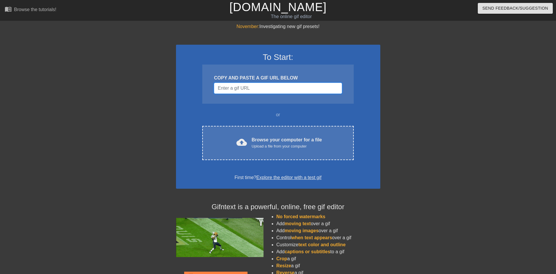
click at [229, 88] on input "Username" at bounding box center [278, 88] width 128 height 11
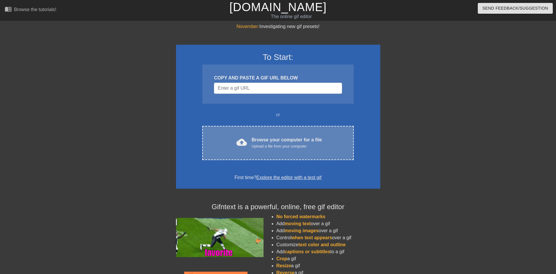
click at [258, 139] on div "Browse your computer for a file Upload a file from your computer" at bounding box center [287, 142] width 70 height 13
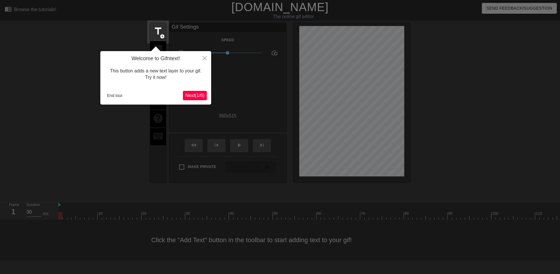
click at [203, 95] on span "Next ( 1 / 6 )" at bounding box center [194, 95] width 19 height 5
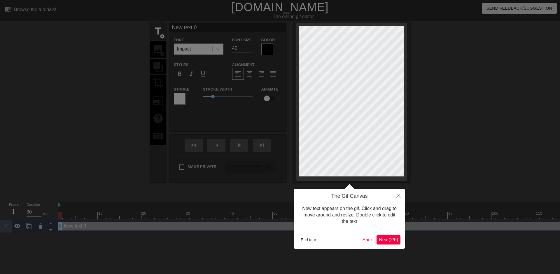
click at [386, 239] on span "Next ( 2 / 6 )" at bounding box center [388, 239] width 19 height 5
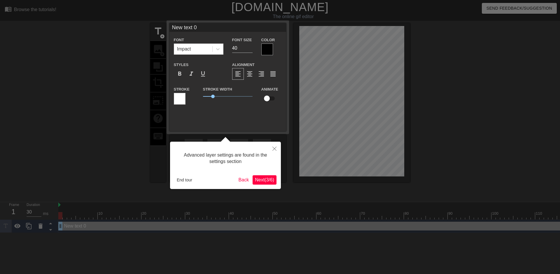
click at [272, 181] on span "Next ( 3 / 6 )" at bounding box center [264, 179] width 19 height 5
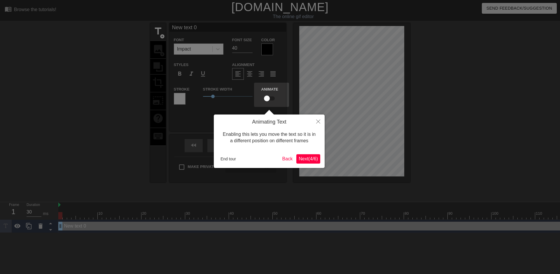
click at [304, 161] on span "Next ( 4 / 6 )" at bounding box center [308, 158] width 19 height 5
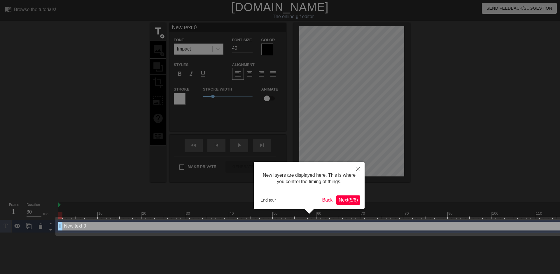
click at [349, 200] on span "Next ( 5 / 6 )" at bounding box center [348, 199] width 19 height 5
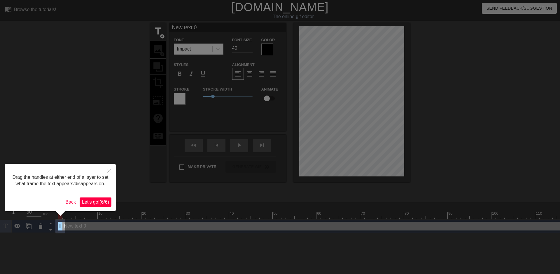
click at [101, 204] on span "Let's go! ( 6 / 6 )" at bounding box center [95, 201] width 27 height 5
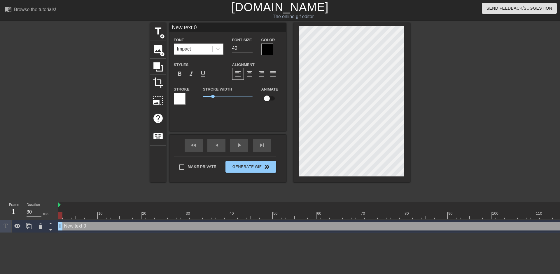
type input "New text"
type textarea "New text"
type input "New text"
type textarea "New text"
type input "New tex"
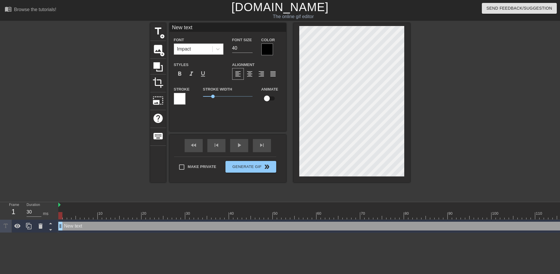
type textarea "New tex"
type input "New te"
type textarea "New te"
type input "New t"
type textarea "New t"
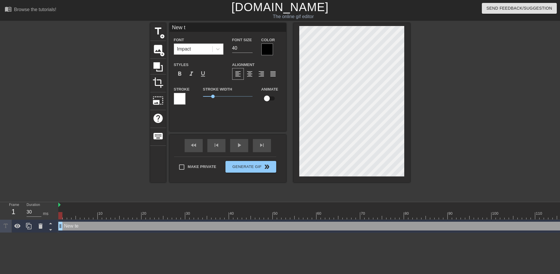
type input "New"
type textarea "New"
type input "New"
type textarea "New"
type input "Ne"
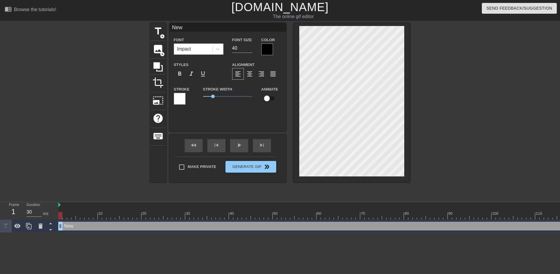
type textarea "Ne"
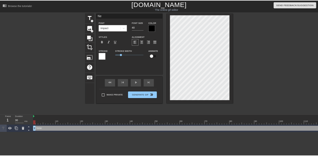
scroll to position [1, 1]
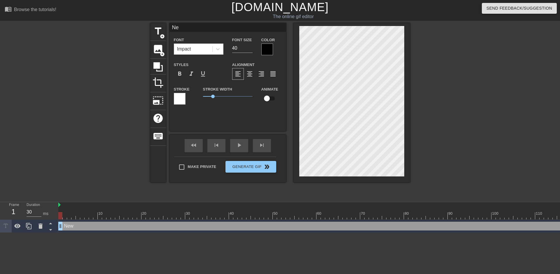
type input "N"
type textarea "N"
click at [165, 54] on span "add_circle" at bounding box center [162, 54] width 5 height 5
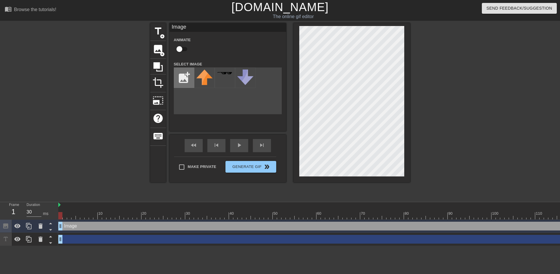
click at [186, 83] on input "file" at bounding box center [184, 78] width 20 height 20
type input "C:\fakepath\noose.png"
click at [203, 79] on img at bounding box center [204, 74] width 16 height 10
click at [158, 71] on icon at bounding box center [158, 66] width 11 height 11
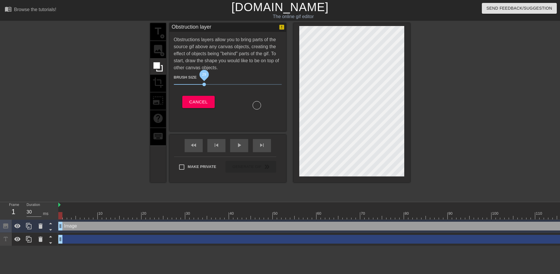
click at [204, 84] on span "29" at bounding box center [205, 85] width 4 height 4
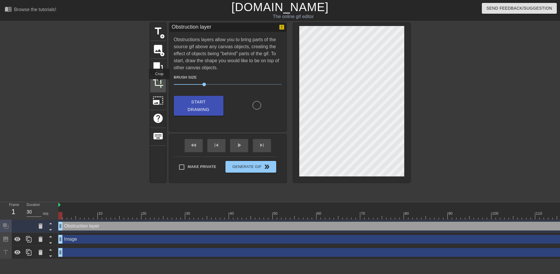
click at [159, 83] on span "crop" at bounding box center [158, 82] width 11 height 11
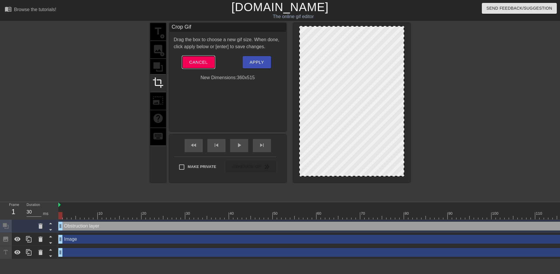
click at [195, 63] on span "Cancel" at bounding box center [198, 62] width 18 height 8
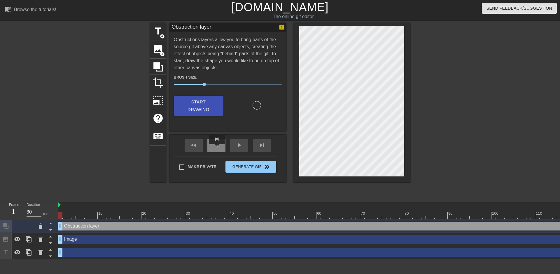
click at [217, 148] on span "skip_previous" at bounding box center [216, 145] width 7 height 7
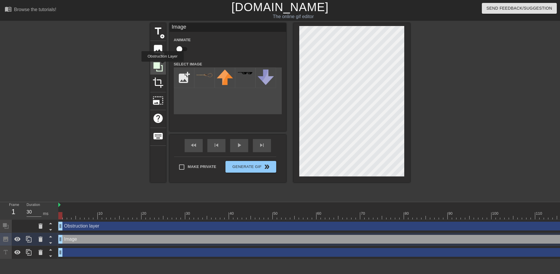
click at [163, 66] on icon at bounding box center [157, 66] width 9 height 9
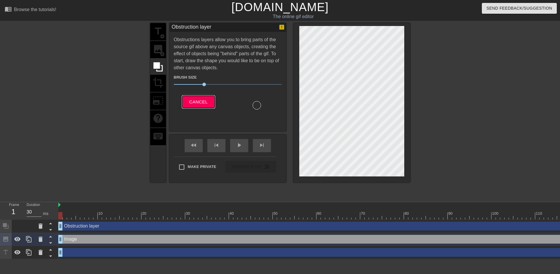
click at [206, 102] on span "Cancel" at bounding box center [198, 102] width 18 height 8
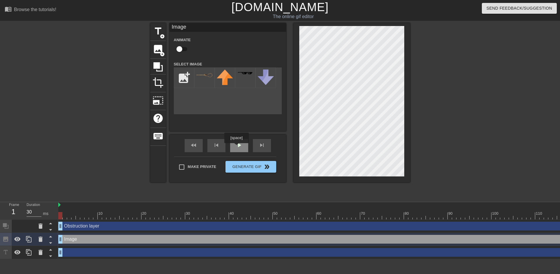
click at [236, 147] on span "play_arrow" at bounding box center [239, 145] width 7 height 7
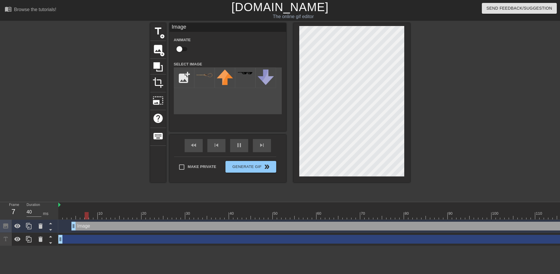
drag, startPoint x: 62, startPoint y: 226, endPoint x: 77, endPoint y: 226, distance: 14.9
drag, startPoint x: 74, startPoint y: 226, endPoint x: 48, endPoint y: 228, distance: 26.3
click at [48, 228] on div "Frame 1 Duration 40 ms 10 20 30 40 50 60 70 80 90 100 110 120 130 140 150" at bounding box center [280, 224] width 560 height 44
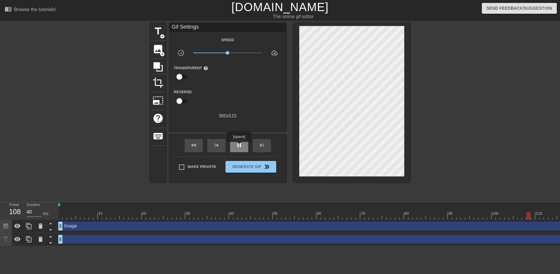
click at [239, 146] on span "pause" at bounding box center [239, 145] width 7 height 7
click at [239, 146] on span "play_arrow" at bounding box center [239, 145] width 7 height 7
click at [239, 146] on span "pause" at bounding box center [239, 145] width 7 height 7
click at [239, 146] on span "play_arrow" at bounding box center [239, 145] width 7 height 7
click at [239, 146] on span "pause" at bounding box center [239, 145] width 7 height 7
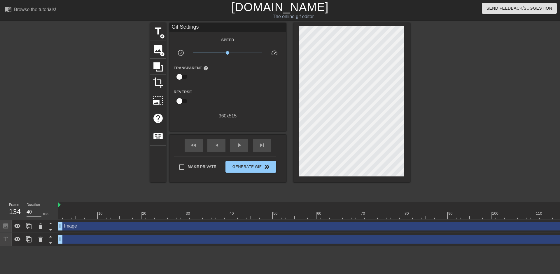
click at [16, 211] on div "134" at bounding box center [13, 211] width 9 height 11
drag, startPoint x: 60, startPoint y: 228, endPoint x: 46, endPoint y: 225, distance: 15.0
click at [46, 225] on div "Frame 1 Duration 30 ms 10 20 30 40 50 60 70 80 90 100 110 120 130 140 150" at bounding box center [280, 224] width 560 height 44
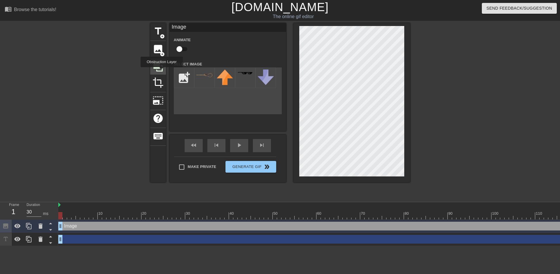
click at [162, 71] on icon at bounding box center [158, 66] width 11 height 11
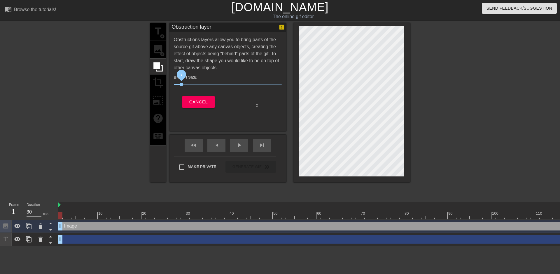
drag, startPoint x: 204, startPoint y: 83, endPoint x: 181, endPoint y: 89, distance: 24.1
click at [181, 89] on div "Brush Size 8" at bounding box center [228, 82] width 117 height 16
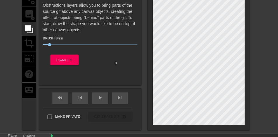
scroll to position [33, 0]
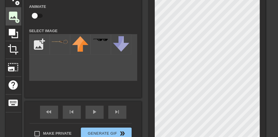
click at [16, 18] on span "add_circle" at bounding box center [17, 20] width 5 height 5
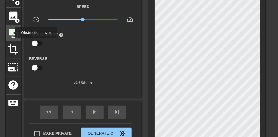
click at [11, 33] on icon at bounding box center [13, 33] width 9 height 9
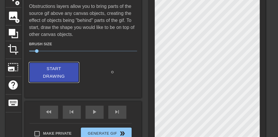
click at [64, 77] on span "Start Drawing" at bounding box center [54, 72] width 36 height 15
click at [71, 76] on span "Start Drawing" at bounding box center [54, 72] width 36 height 15
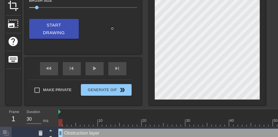
scroll to position [77, 0]
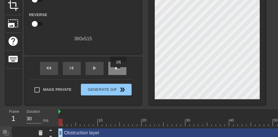
click at [119, 71] on div "skip_next" at bounding box center [117, 68] width 18 height 13
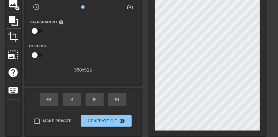
scroll to position [48, 0]
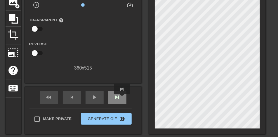
click at [122, 98] on div "skip_next" at bounding box center [117, 97] width 18 height 13
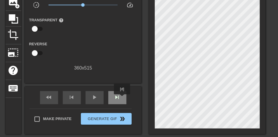
click at [122, 98] on div "skip_next" at bounding box center [117, 97] width 18 height 13
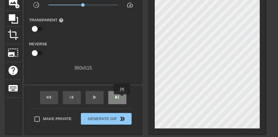
click at [122, 98] on div "skip_next" at bounding box center [117, 97] width 18 height 13
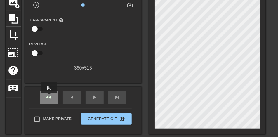
click at [49, 97] on span "fast_rewind" at bounding box center [49, 97] width 7 height 7
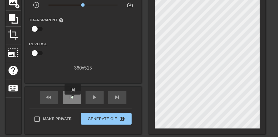
click at [73, 99] on span "skip_previous" at bounding box center [71, 97] width 7 height 7
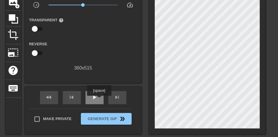
click at [99, 100] on div "play_arrow" at bounding box center [95, 97] width 18 height 13
click at [99, 100] on div "pause" at bounding box center [95, 97] width 18 height 13
click at [99, 100] on div "play_arrow" at bounding box center [95, 97] width 18 height 13
click at [99, 100] on div "pause" at bounding box center [95, 97] width 18 height 13
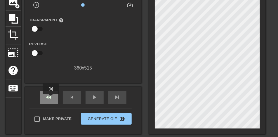
click at [51, 98] on span "fast_rewind" at bounding box center [49, 97] width 7 height 7
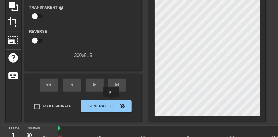
scroll to position [77, 0]
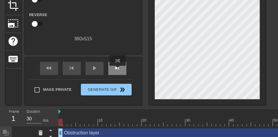
click at [118, 70] on span "skip_next" at bounding box center [117, 67] width 7 height 7
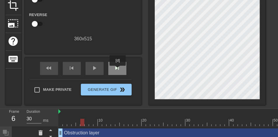
click at [118, 70] on span "skip_next" at bounding box center [117, 67] width 7 height 7
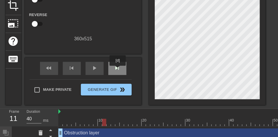
click at [118, 70] on span "skip_next" at bounding box center [117, 67] width 7 height 7
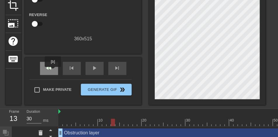
click at [53, 71] on div "fast_rewind" at bounding box center [49, 68] width 18 height 13
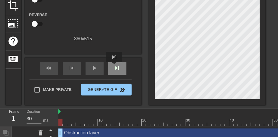
click at [114, 66] on span "skip_next" at bounding box center [117, 67] width 7 height 7
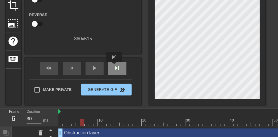
click at [114, 66] on span "skip_next" at bounding box center [117, 67] width 7 height 7
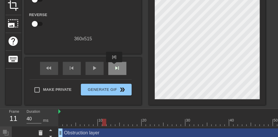
click at [114, 66] on span "skip_next" at bounding box center [117, 67] width 7 height 7
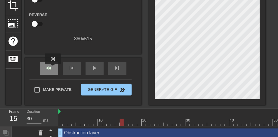
click at [53, 68] on div "fast_rewind" at bounding box center [49, 68] width 18 height 13
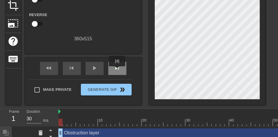
click at [117, 70] on span "skip_next" at bounding box center [117, 67] width 7 height 7
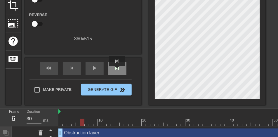
click at [117, 70] on span "skip_next" at bounding box center [117, 67] width 7 height 7
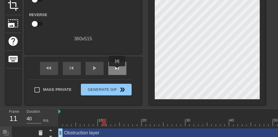
click at [117, 70] on span "skip_next" at bounding box center [117, 67] width 7 height 7
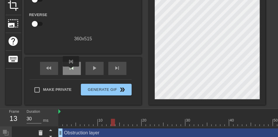
click at [71, 71] on span "skip_previous" at bounding box center [71, 67] width 7 height 7
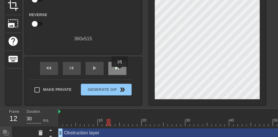
click at [120, 71] on span "skip_next" at bounding box center [117, 67] width 7 height 7
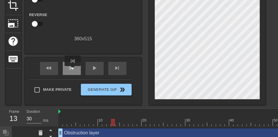
click at [73, 70] on span "skip_previous" at bounding box center [71, 67] width 7 height 7
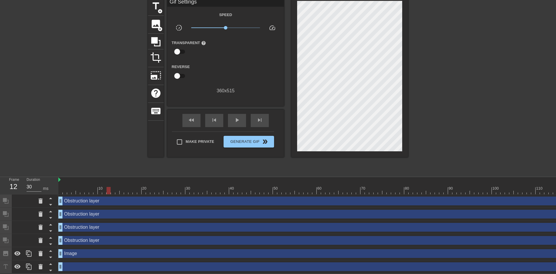
scroll to position [0, 0]
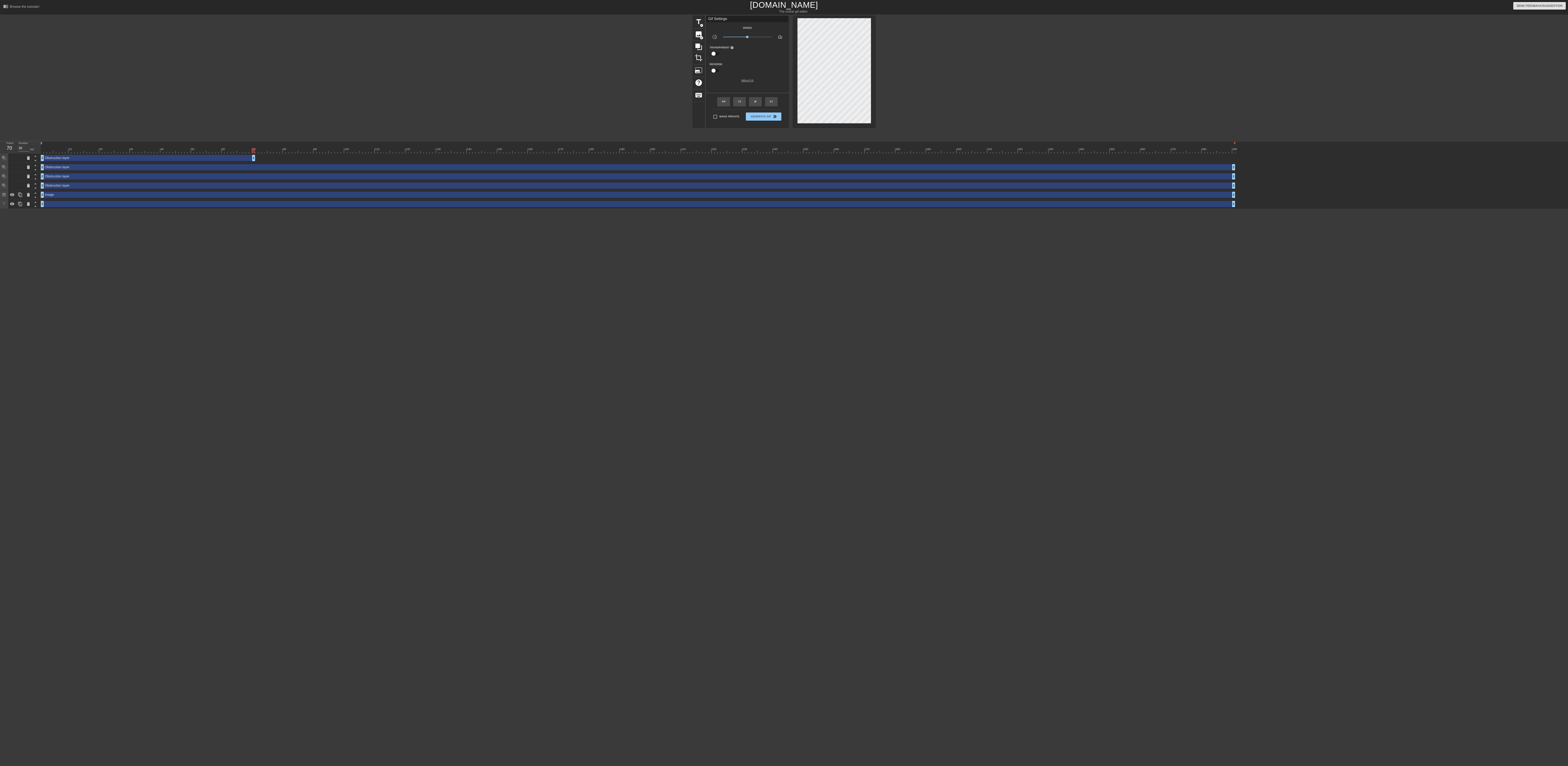
drag, startPoint x: 1234, startPoint y: 155, endPoint x: 243, endPoint y: 181, distance: 991.3
click at [243, 181] on div "Obstruction layer drag_handle drag_handle Obstruction layer drag_handle drag_ha…" at bounding box center [804, 180] width 1527 height 55
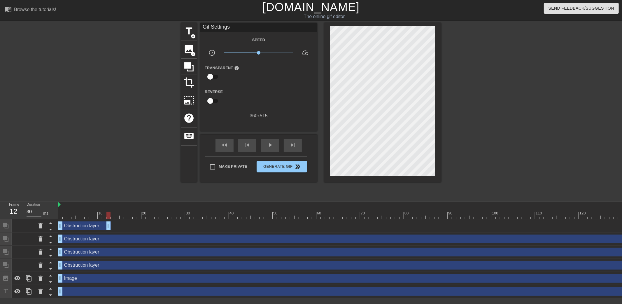
drag, startPoint x: 348, startPoint y: 230, endPoint x: 106, endPoint y: 231, distance: 242.5
click at [51, 243] on icon at bounding box center [50, 242] width 3 height 1
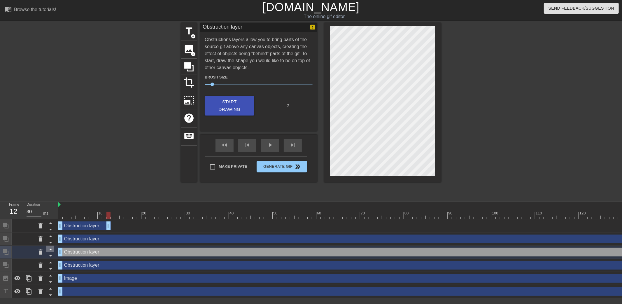
click at [52, 247] on icon at bounding box center [50, 249] width 7 height 7
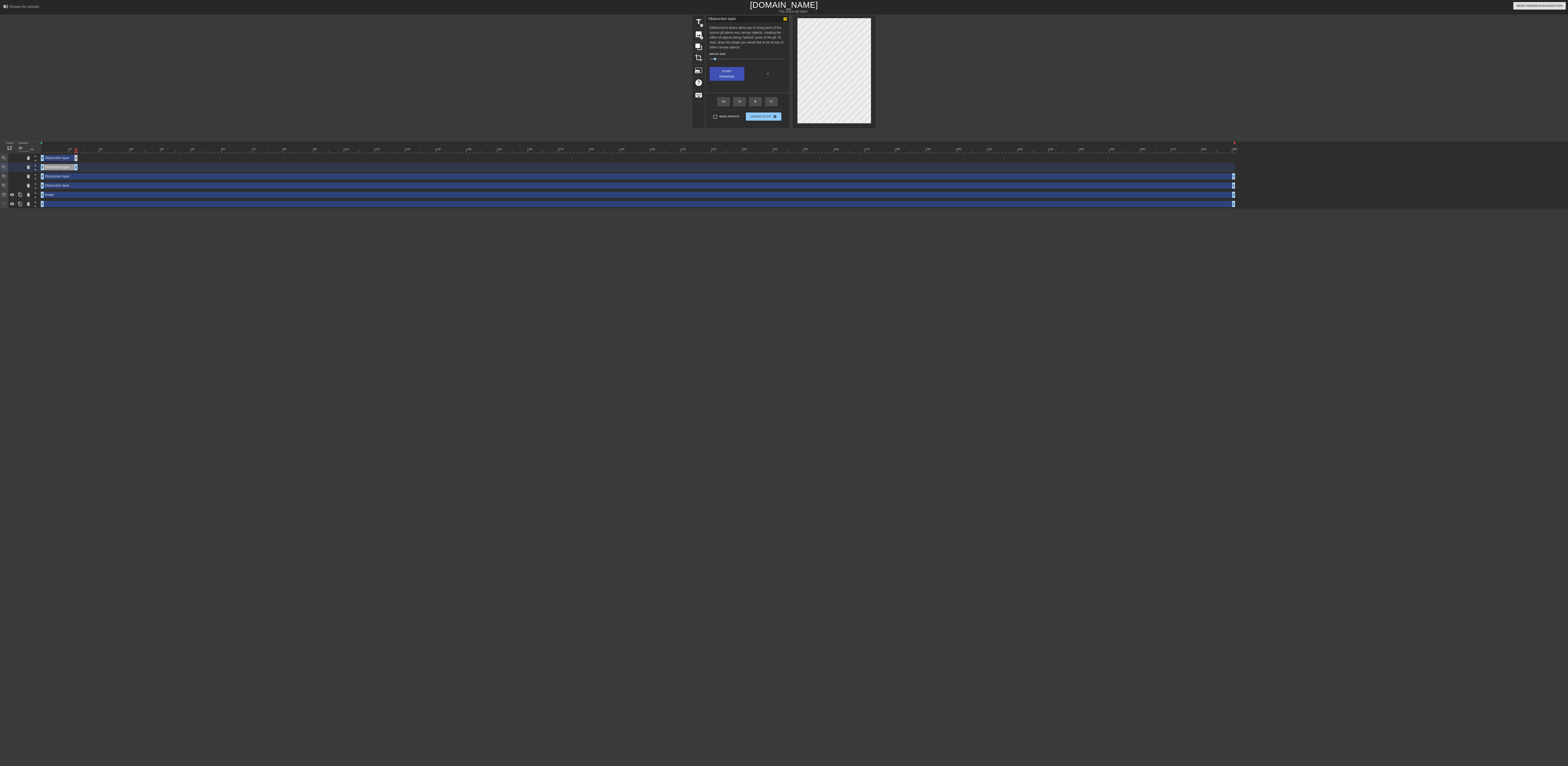
drag, startPoint x: 1234, startPoint y: 166, endPoint x: 75, endPoint y: 160, distance: 1159.0
click at [75, 160] on div "Obstruction layer drag_handle drag_handle Obstruction layer drag_handle drag_ha…" at bounding box center [804, 180] width 1527 height 55
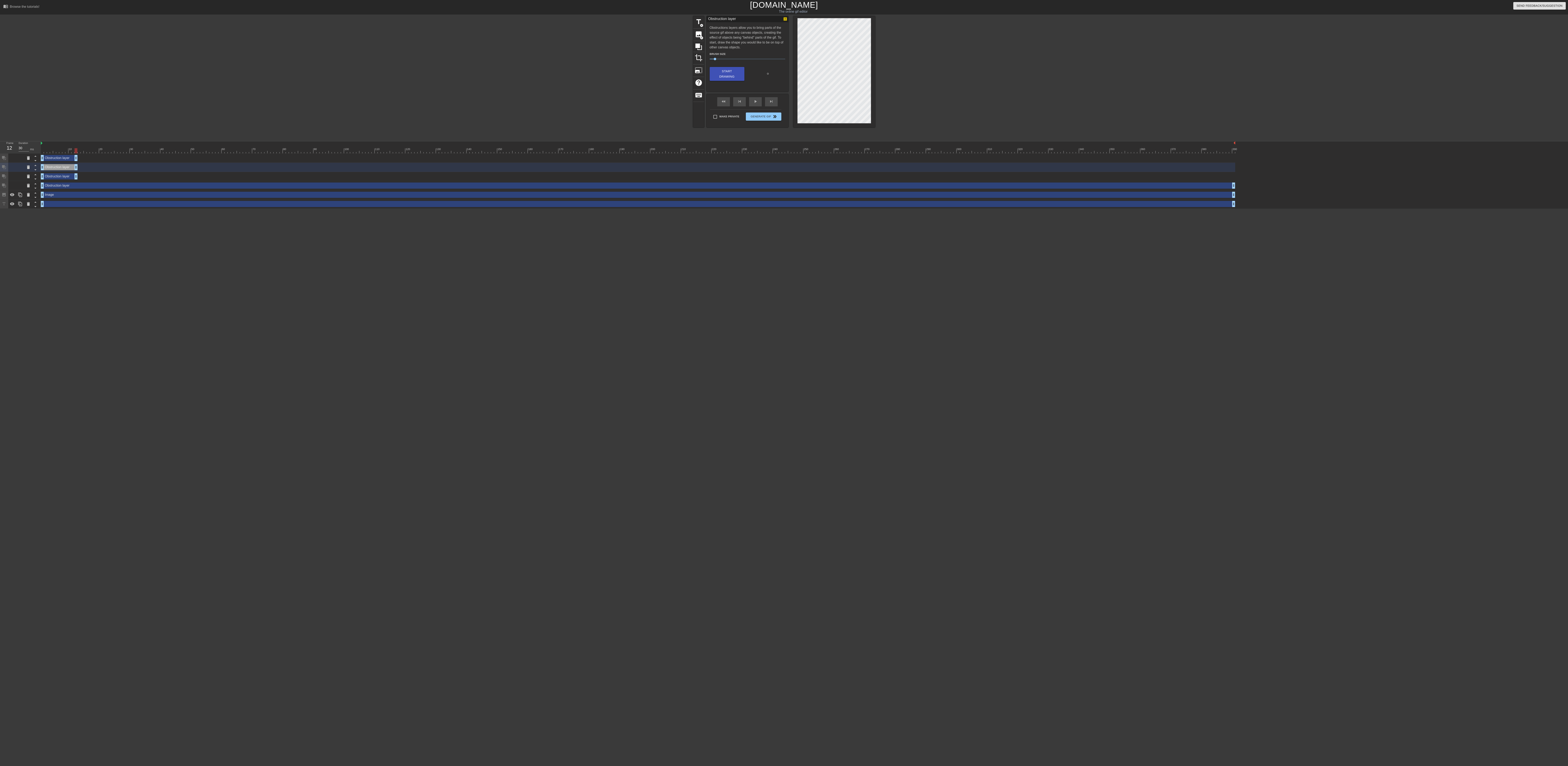
drag, startPoint x: 1234, startPoint y: 177, endPoint x: 77, endPoint y: 252, distance: 1159.4
click at [77, 191] on html "menu_book Browse the tutorials! [DOMAIN_NAME] The online gif editor Send Feedba…" at bounding box center [784, 104] width 1568 height 208
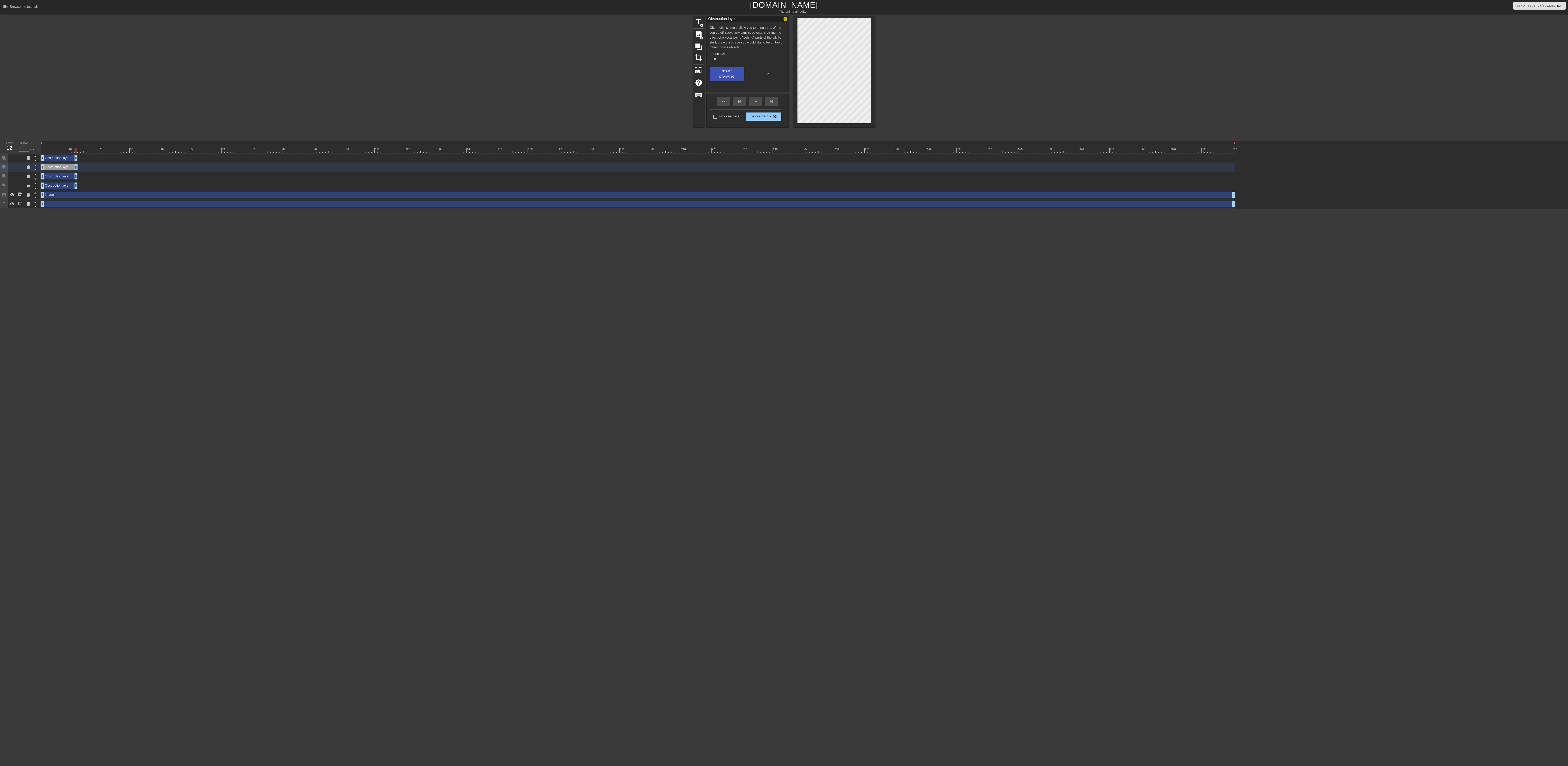
drag, startPoint x: 1235, startPoint y: 185, endPoint x: 78, endPoint y: 216, distance: 1157.4
click at [78, 191] on html "menu_book Browse the tutorials! [DOMAIN_NAME] The online gif editor Send Feedba…" at bounding box center [784, 104] width 1568 height 208
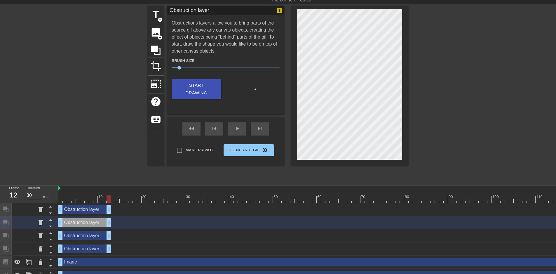
scroll to position [26, 0]
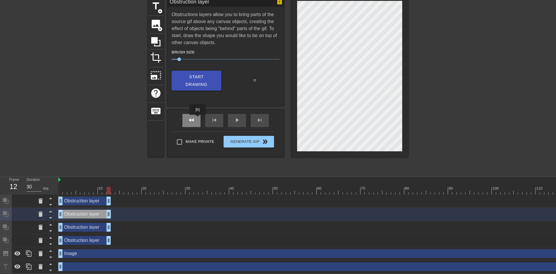
click at [198, 119] on div "fast_rewind" at bounding box center [191, 120] width 18 height 13
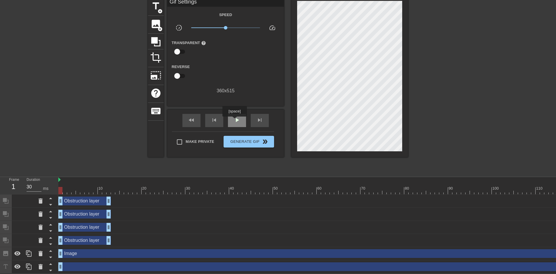
click at [234, 121] on span "play_arrow" at bounding box center [236, 119] width 7 height 7
click at [234, 121] on span "pause" at bounding box center [236, 119] width 7 height 7
click at [234, 121] on span "play_arrow" at bounding box center [236, 119] width 7 height 7
click at [193, 118] on span "fast_rewind" at bounding box center [191, 119] width 7 height 7
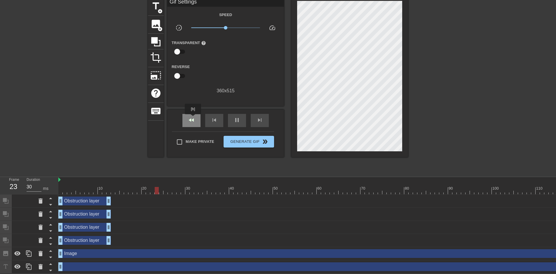
click at [193, 118] on span "fast_rewind" at bounding box center [191, 119] width 7 height 7
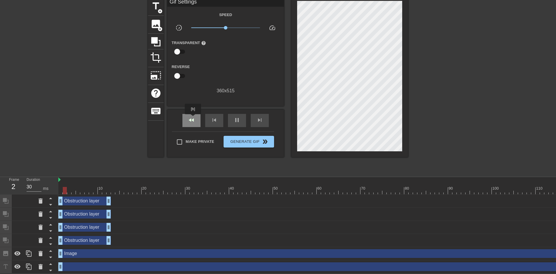
click at [193, 118] on span "fast_rewind" at bounding box center [191, 119] width 7 height 7
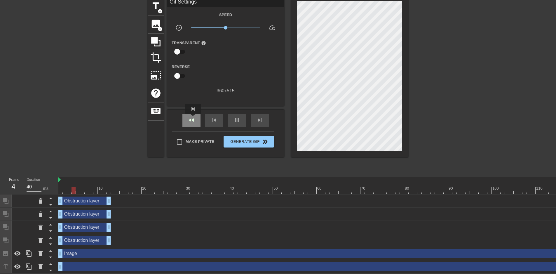
click at [193, 118] on span "fast_rewind" at bounding box center [191, 119] width 7 height 7
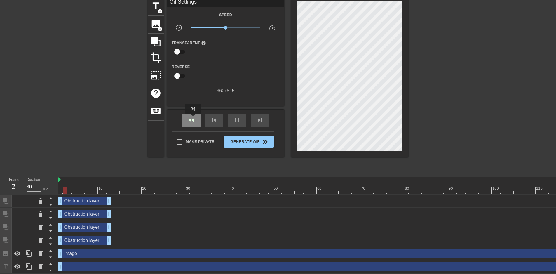
click at [193, 118] on span "fast_rewind" at bounding box center [191, 119] width 7 height 7
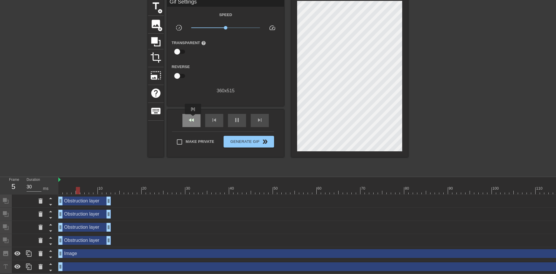
click at [193, 118] on span "fast_rewind" at bounding box center [191, 119] width 7 height 7
click at [189, 121] on span "fast_rewind" at bounding box center [191, 119] width 7 height 7
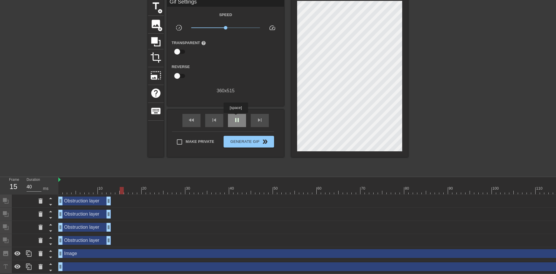
click at [236, 117] on span "pause" at bounding box center [236, 119] width 7 height 7
click at [198, 119] on div "fast_rewind" at bounding box center [191, 120] width 18 height 13
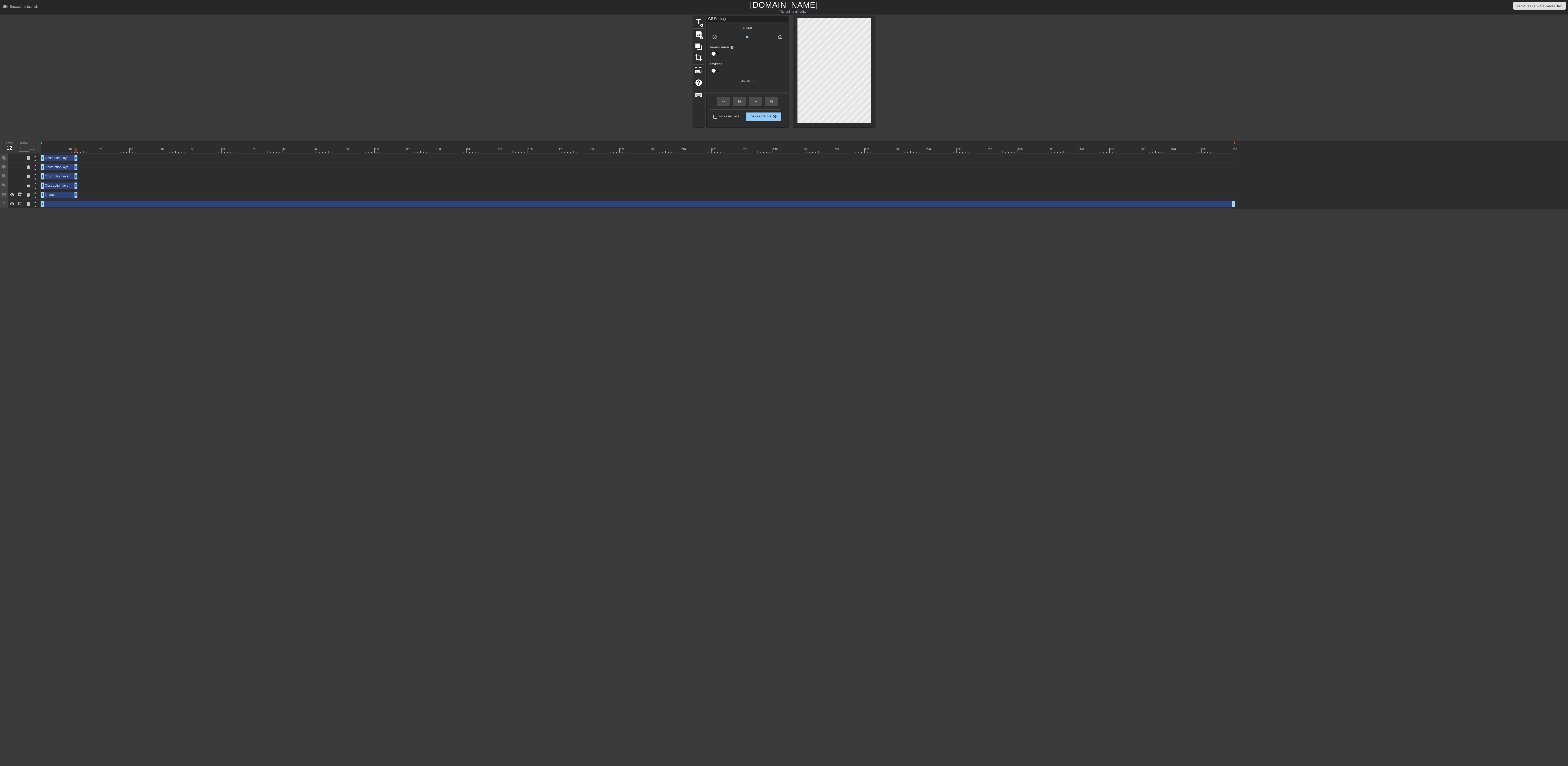
drag, startPoint x: 1234, startPoint y: 194, endPoint x: 77, endPoint y: 269, distance: 1159.4
click at [77, 191] on html "menu_book Browse the tutorials! [DOMAIN_NAME] The online gif editor Send Feedba…" at bounding box center [784, 104] width 1568 height 208
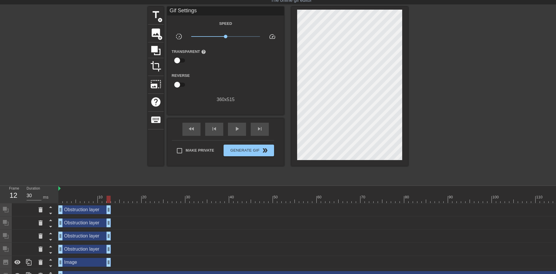
scroll to position [26, 0]
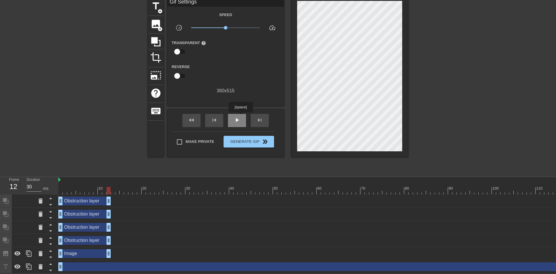
click at [240, 118] on span "play_arrow" at bounding box center [236, 119] width 7 height 7
click at [240, 118] on span "pause" at bounding box center [236, 119] width 7 height 7
click at [191, 119] on span "fast_rewind" at bounding box center [191, 119] width 7 height 7
click at [200, 118] on div "fast_rewind" at bounding box center [191, 120] width 18 height 13
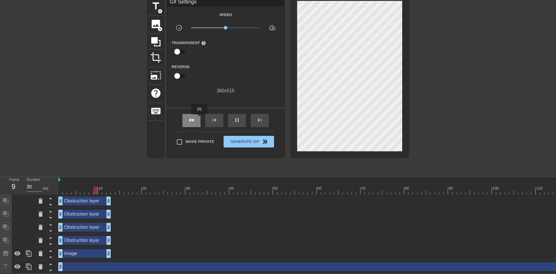
click at [200, 118] on div "fast_rewind" at bounding box center [191, 120] width 18 height 13
click at [199, 118] on div "fast_rewind" at bounding box center [191, 120] width 18 height 13
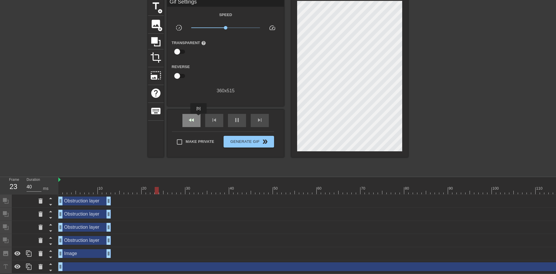
click at [199, 118] on div "fast_rewind" at bounding box center [191, 120] width 18 height 13
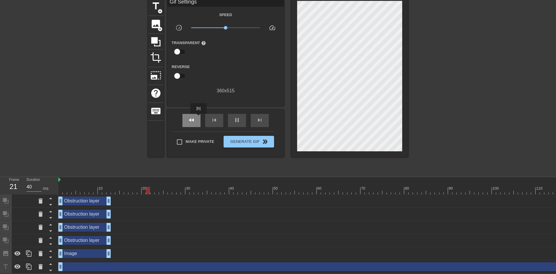
click at [199, 118] on div "fast_rewind" at bounding box center [191, 120] width 18 height 13
click at [198, 118] on div "fast_rewind" at bounding box center [191, 120] width 18 height 13
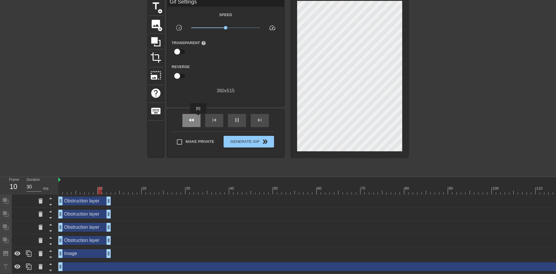
click at [198, 118] on div "fast_rewind" at bounding box center [191, 120] width 18 height 13
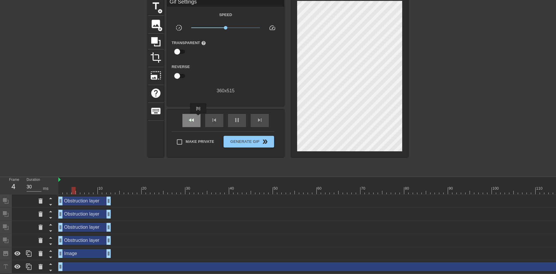
click at [198, 118] on div "fast_rewind" at bounding box center [191, 120] width 18 height 13
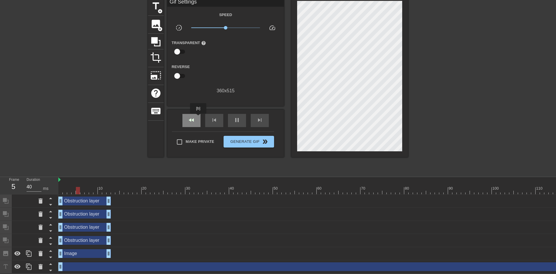
click at [198, 118] on div "fast_rewind" at bounding box center [191, 120] width 18 height 13
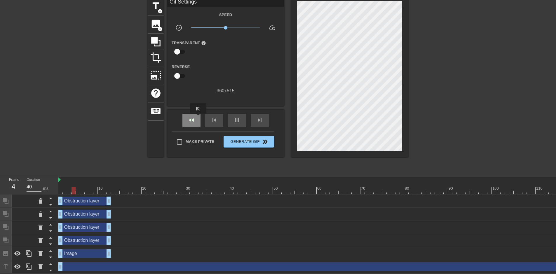
click at [198, 118] on div "fast_rewind" at bounding box center [191, 120] width 18 height 13
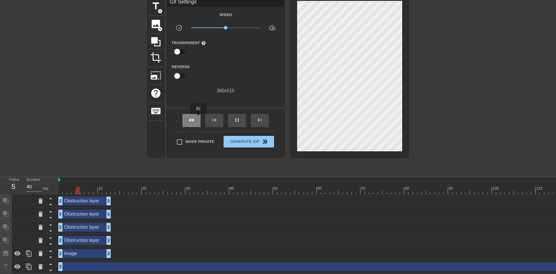
click at [198, 118] on div "fast_rewind" at bounding box center [191, 120] width 18 height 13
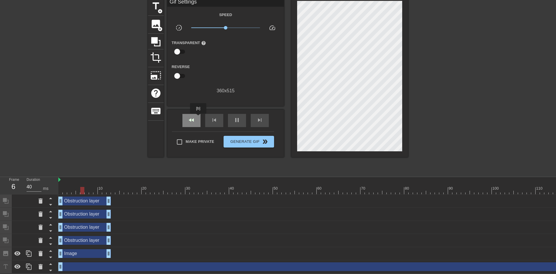
click at [198, 118] on div "fast_rewind" at bounding box center [191, 120] width 18 height 13
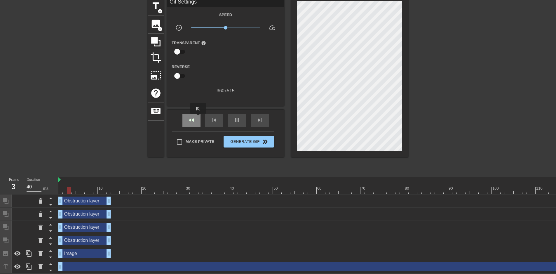
click at [198, 118] on div "fast_rewind" at bounding box center [191, 120] width 18 height 13
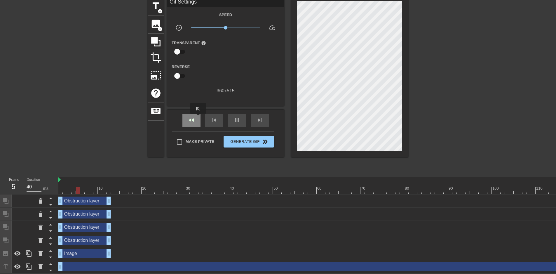
click at [198, 118] on div "fast_rewind" at bounding box center [191, 120] width 18 height 13
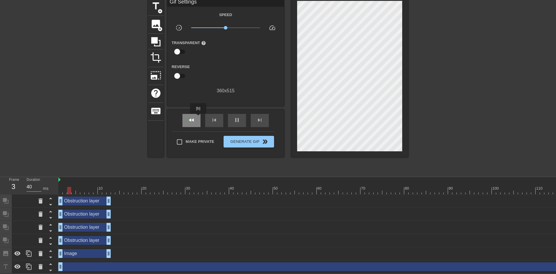
click at [198, 118] on div "fast_rewind" at bounding box center [191, 120] width 18 height 13
click at [240, 118] on span "pause" at bounding box center [236, 119] width 7 height 7
click at [187, 117] on div "fast_rewind" at bounding box center [191, 120] width 18 height 13
click at [193, 122] on span "fast_rewind" at bounding box center [191, 119] width 7 height 7
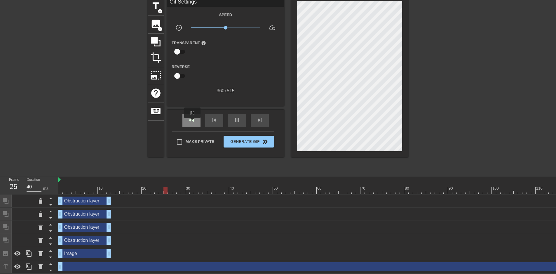
click at [193, 122] on span "fast_rewind" at bounding box center [191, 119] width 7 height 7
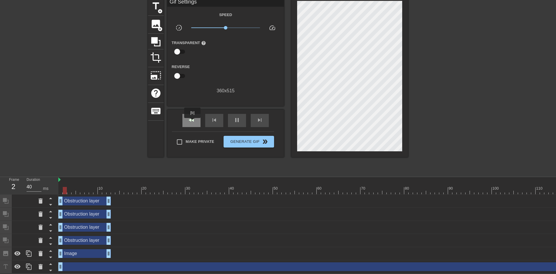
click at [193, 122] on span "fast_rewind" at bounding box center [191, 119] width 7 height 7
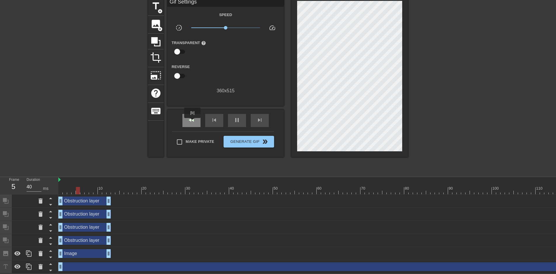
click at [193, 122] on span "fast_rewind" at bounding box center [191, 119] width 7 height 7
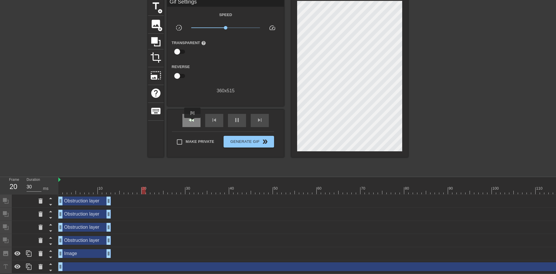
click at [193, 122] on span "fast_rewind" at bounding box center [191, 119] width 7 height 7
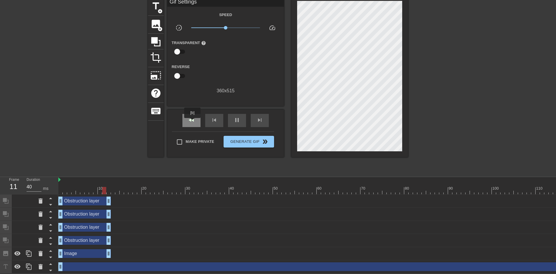
click at [193, 122] on span "fast_rewind" at bounding box center [191, 119] width 7 height 7
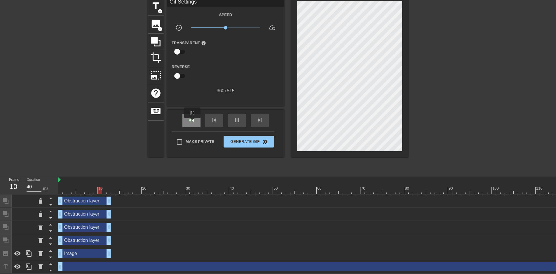
click at [193, 122] on span "fast_rewind" at bounding box center [191, 119] width 7 height 7
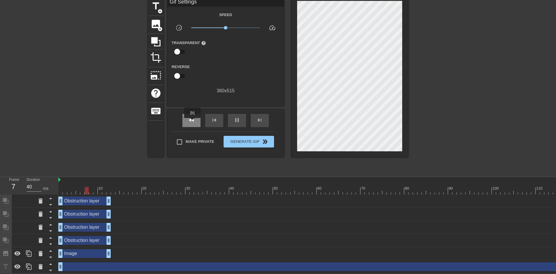
click at [193, 122] on span "fast_rewind" at bounding box center [191, 119] width 7 height 7
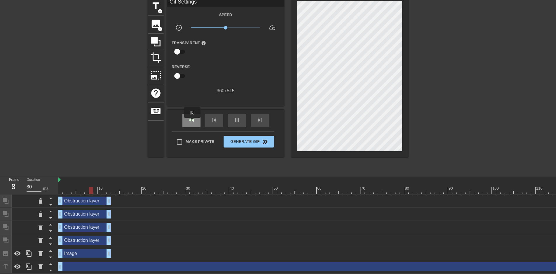
click at [193, 122] on span "fast_rewind" at bounding box center [191, 119] width 7 height 7
click at [192, 122] on span "fast_rewind" at bounding box center [191, 119] width 7 height 7
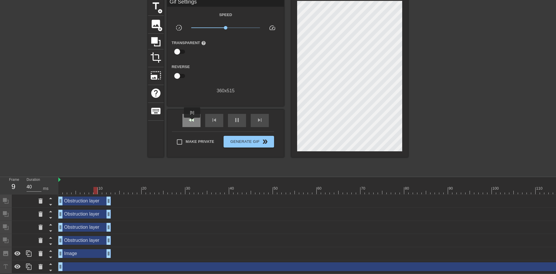
click at [192, 122] on span "fast_rewind" at bounding box center [191, 119] width 7 height 7
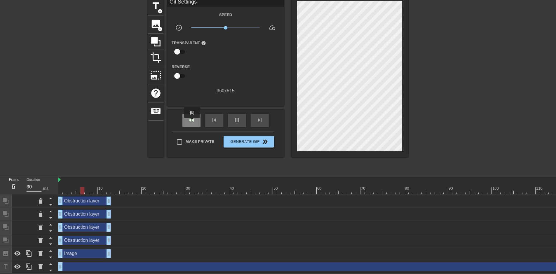
click at [192, 122] on span "fast_rewind" at bounding box center [191, 119] width 7 height 7
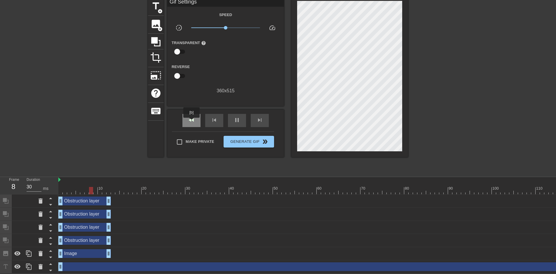
click at [192, 122] on span "fast_rewind" at bounding box center [191, 119] width 7 height 7
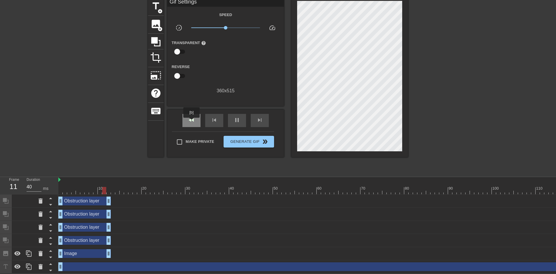
click at [192, 122] on span "fast_rewind" at bounding box center [191, 119] width 7 height 7
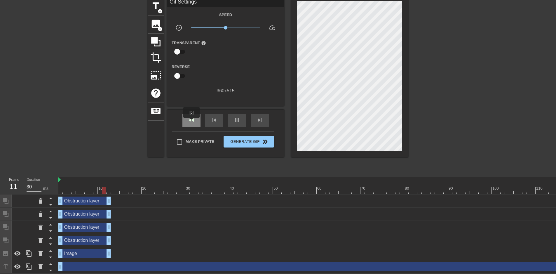
click at [192, 122] on span "fast_rewind" at bounding box center [191, 119] width 7 height 7
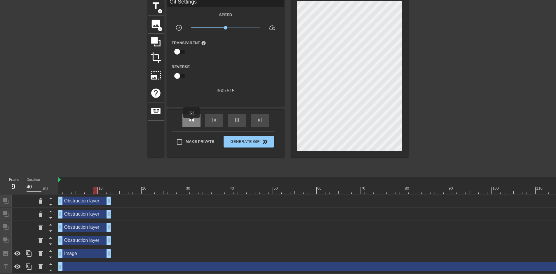
click at [192, 122] on span "fast_rewind" at bounding box center [191, 119] width 7 height 7
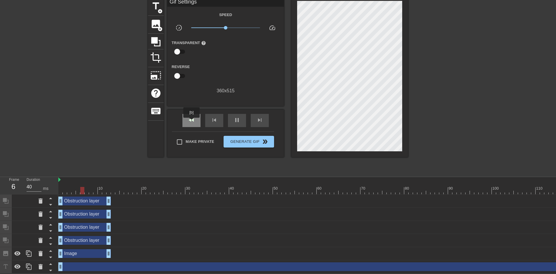
click at [192, 122] on span "fast_rewind" at bounding box center [191, 119] width 7 height 7
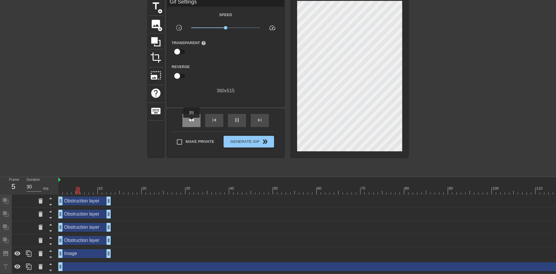
click at [192, 122] on span "fast_rewind" at bounding box center [191, 119] width 7 height 7
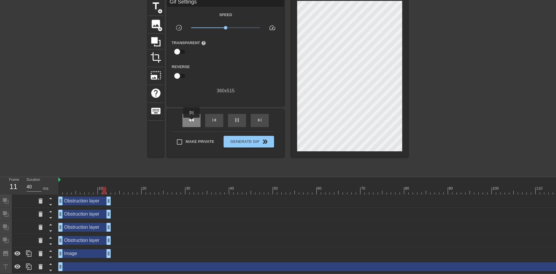
click at [192, 122] on span "fast_rewind" at bounding box center [191, 119] width 7 height 7
click at [191, 122] on span "fast_rewind" at bounding box center [191, 119] width 7 height 7
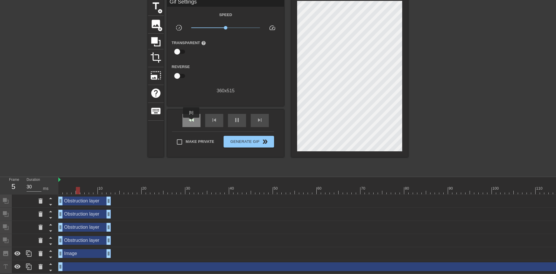
click at [191, 122] on span "fast_rewind" at bounding box center [191, 119] width 7 height 7
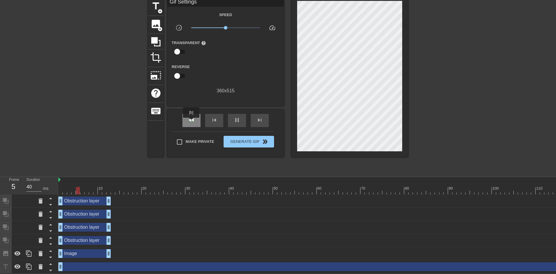
click at [191, 122] on span "fast_rewind" at bounding box center [191, 119] width 7 height 7
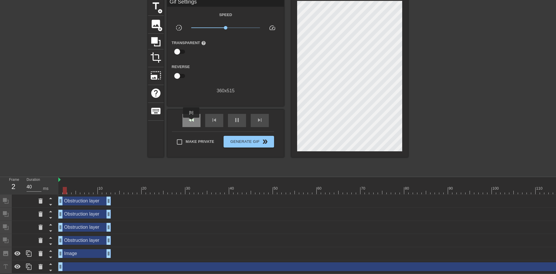
click at [191, 122] on span "fast_rewind" at bounding box center [191, 119] width 7 height 7
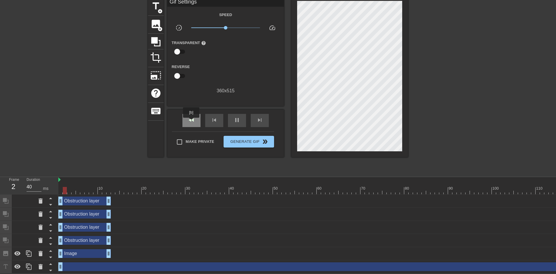
click at [191, 122] on span "fast_rewind" at bounding box center [191, 119] width 7 height 7
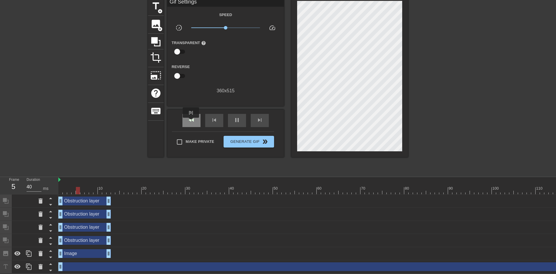
click at [191, 122] on span "fast_rewind" at bounding box center [191, 119] width 7 height 7
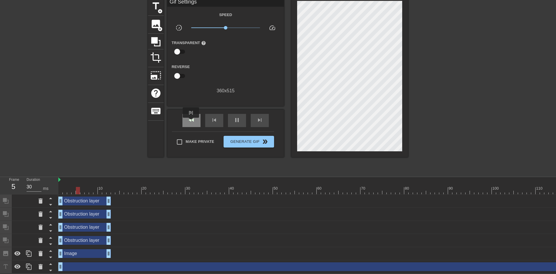
click at [191, 122] on span "fast_rewind" at bounding box center [191, 119] width 7 height 7
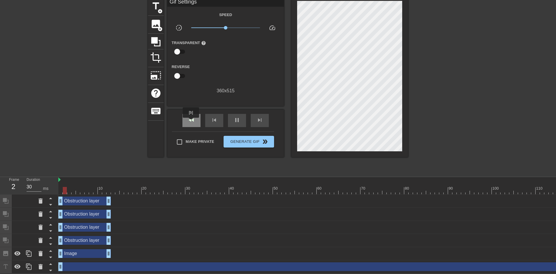
click at [191, 122] on span "fast_rewind" at bounding box center [191, 119] width 7 height 7
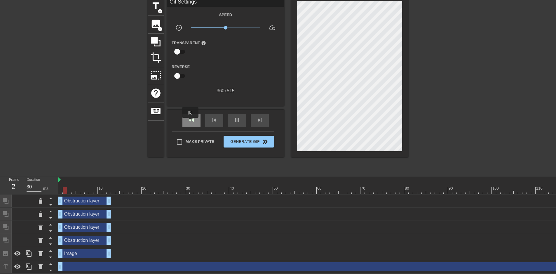
click at [191, 122] on span "fast_rewind" at bounding box center [191, 119] width 7 height 7
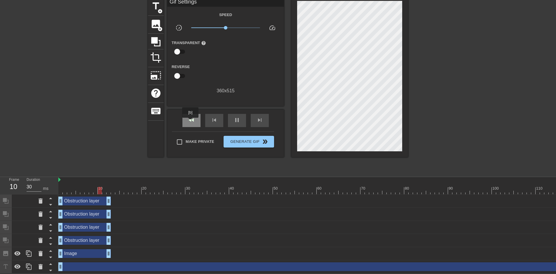
click at [191, 122] on span "fast_rewind" at bounding box center [191, 119] width 7 height 7
drag, startPoint x: 226, startPoint y: 27, endPoint x: 208, endPoint y: 35, distance: 19.1
click at [208, 35] on div "Speed slow_motion_video x0.316 speed Transparent help Reverse 360 x 515" at bounding box center [226, 52] width 108 height 83
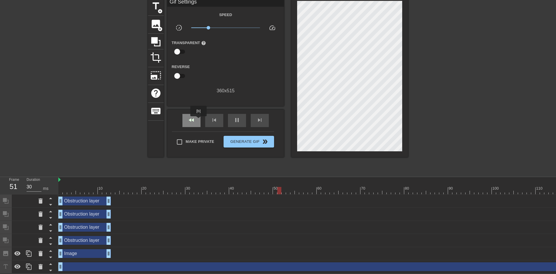
click at [199, 120] on div "fast_rewind" at bounding box center [191, 120] width 18 height 13
click at [192, 117] on span "fast_rewind" at bounding box center [191, 119] width 7 height 7
click at [240, 123] on span "pause" at bounding box center [236, 119] width 7 height 7
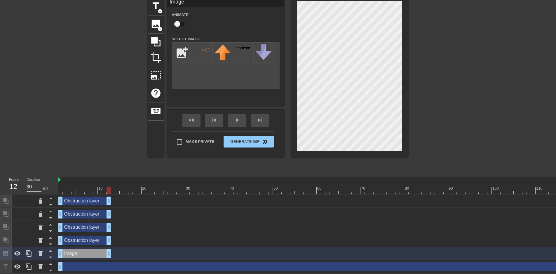
drag, startPoint x: 296, startPoint y: 88, endPoint x: 204, endPoint y: 83, distance: 92.4
click at [204, 83] on div "add_photo_alternate" at bounding box center [226, 65] width 108 height 47
click at [200, 51] on img at bounding box center [202, 49] width 16 height 10
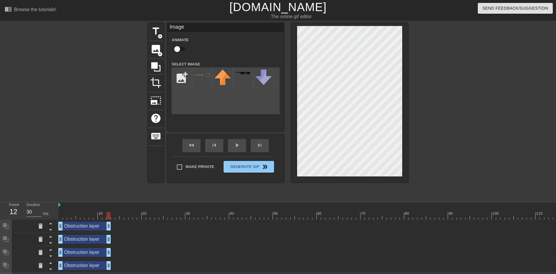
click at [197, 147] on div "fast_rewind" at bounding box center [191, 145] width 18 height 13
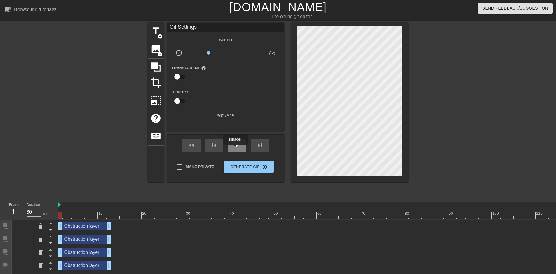
click at [235, 149] on div "play_arrow" at bounding box center [237, 145] width 18 height 13
click at [235, 148] on div "pause" at bounding box center [237, 145] width 18 height 13
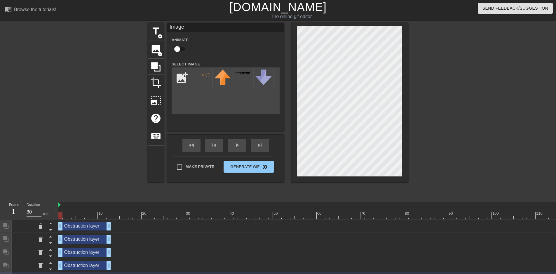
click at [420, 121] on div at bounding box center [459, 110] width 88 height 175
click at [458, 123] on div at bounding box center [459, 110] width 88 height 175
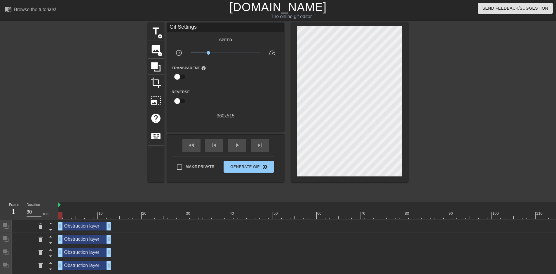
click at [470, 128] on div at bounding box center [459, 110] width 88 height 175
click at [231, 142] on div "play_arrow" at bounding box center [237, 145] width 18 height 13
click at [198, 144] on div "fast_rewind" at bounding box center [191, 145] width 18 height 13
click at [197, 147] on div "fast_rewind" at bounding box center [191, 145] width 18 height 13
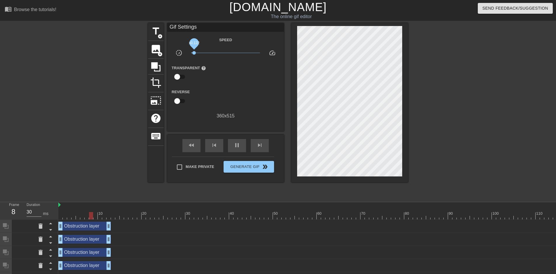
drag, startPoint x: 207, startPoint y: 51, endPoint x: 194, endPoint y: 51, distance: 13.1
click at [194, 51] on span "x0.122" at bounding box center [225, 52] width 69 height 7
click at [193, 151] on div "fast_rewind" at bounding box center [191, 145] width 18 height 13
click at [238, 151] on div "pause" at bounding box center [237, 145] width 18 height 13
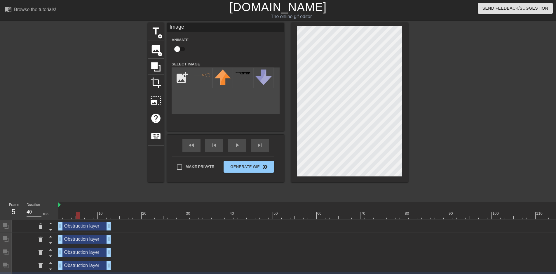
click at [450, 124] on div at bounding box center [459, 110] width 88 height 175
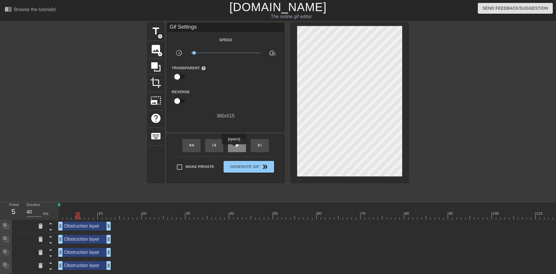
click at [234, 148] on span "play_arrow" at bounding box center [236, 145] width 7 height 7
click at [195, 145] on div "fast_rewind" at bounding box center [191, 145] width 18 height 13
click at [193, 145] on span "fast_rewind" at bounding box center [191, 145] width 7 height 7
click at [239, 142] on span "pause" at bounding box center [236, 145] width 7 height 7
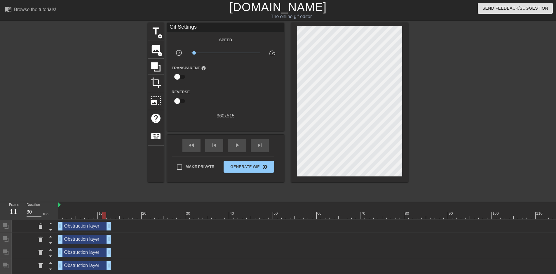
click at [154, 46] on span "image" at bounding box center [155, 48] width 11 height 11
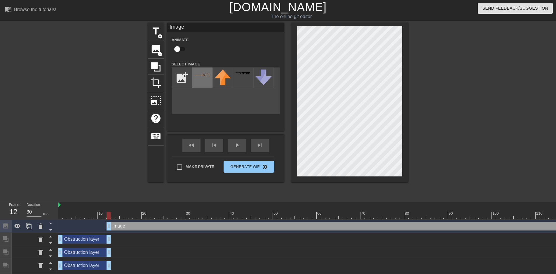
click at [199, 75] on img at bounding box center [202, 74] width 16 height 10
click at [404, 119] on div at bounding box center [349, 102] width 117 height 159
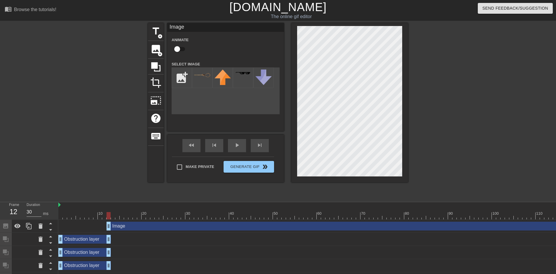
click at [295, 55] on div at bounding box center [349, 102] width 117 height 159
click at [295, 53] on div at bounding box center [349, 102] width 117 height 159
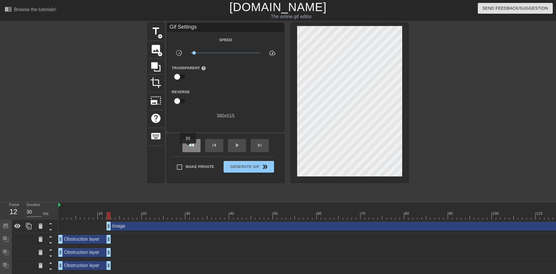
click at [188, 147] on span "fast_rewind" at bounding box center [191, 145] width 7 height 7
click at [235, 147] on span "play_arrow" at bounding box center [236, 145] width 7 height 7
click at [235, 148] on span "pause" at bounding box center [236, 145] width 7 height 7
click at [198, 146] on div "fast_rewind" at bounding box center [191, 145] width 18 height 13
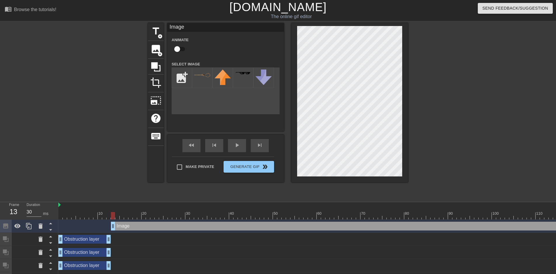
drag, startPoint x: 108, startPoint y: 225, endPoint x: 111, endPoint y: 225, distance: 3.2
click at [98, 239] on div "Obstruction layer drag_handle drag_handle" at bounding box center [84, 239] width 53 height 9
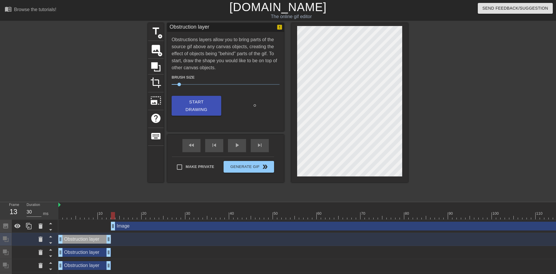
click at [113, 215] on div at bounding box center [113, 215] width 4 height 7
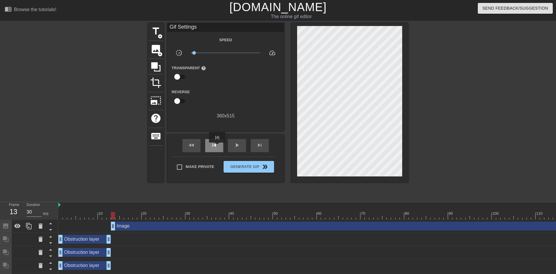
click at [217, 146] on span "skip_previous" at bounding box center [214, 145] width 7 height 7
click at [256, 147] on div "skip_next" at bounding box center [260, 145] width 18 height 13
click at [214, 148] on span "skip_previous" at bounding box center [214, 145] width 7 height 7
click at [258, 144] on span "skip_next" at bounding box center [259, 145] width 7 height 7
click at [212, 144] on span "skip_previous" at bounding box center [214, 145] width 7 height 7
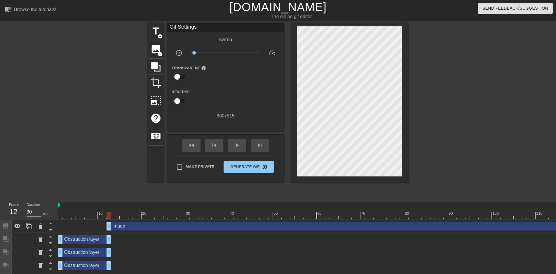
drag, startPoint x: 113, startPoint y: 226, endPoint x: 108, endPoint y: 226, distance: 4.7
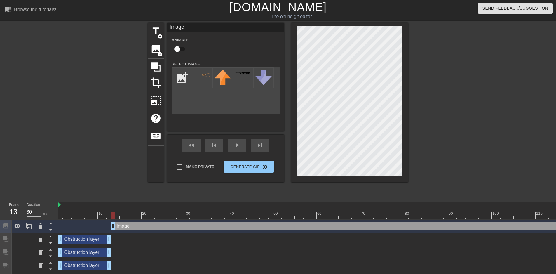
drag, startPoint x: 108, startPoint y: 226, endPoint x: 112, endPoint y: 225, distance: 3.8
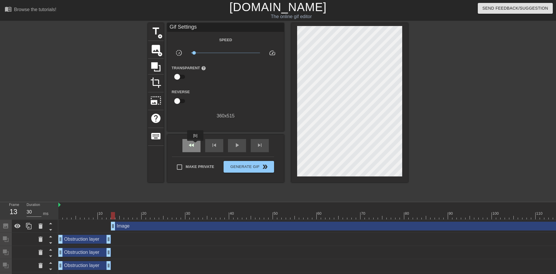
click at [196, 145] on div "fast_rewind" at bounding box center [191, 145] width 18 height 13
click at [239, 142] on span "play_arrow" at bounding box center [236, 145] width 7 height 7
click at [233, 143] on span "pause" at bounding box center [236, 145] width 7 height 7
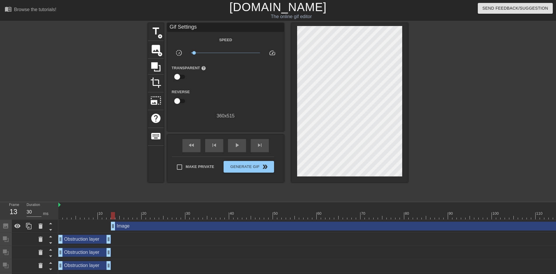
click at [156, 63] on icon at bounding box center [155, 66] width 9 height 9
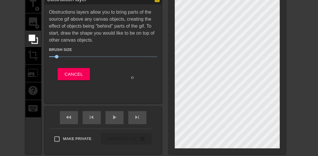
scroll to position [33, 0]
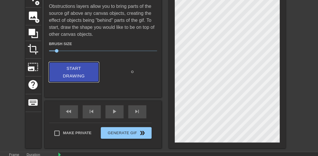
click at [82, 79] on span "Start Drawing" at bounding box center [74, 72] width 36 height 15
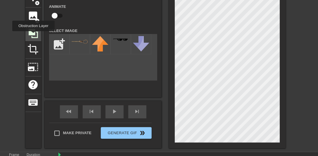
click at [33, 35] on icon at bounding box center [33, 33] width 11 height 11
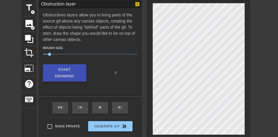
scroll to position [0, 0]
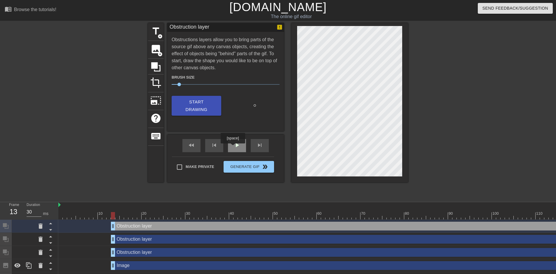
click at [234, 148] on span "play_arrow" at bounding box center [236, 145] width 7 height 7
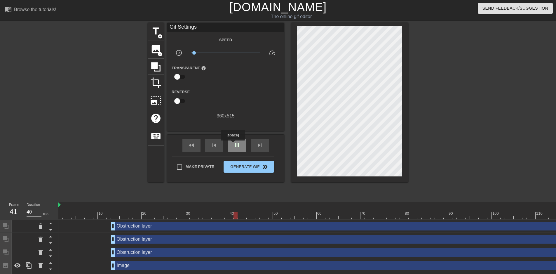
click at [233, 144] on div "pause" at bounding box center [237, 145] width 18 height 13
click at [195, 146] on span "fast_rewind" at bounding box center [191, 145] width 7 height 7
click at [240, 146] on span "play_arrow" at bounding box center [236, 145] width 7 height 7
click at [239, 146] on span "pause" at bounding box center [236, 145] width 7 height 7
click at [239, 146] on span "play_arrow" at bounding box center [236, 145] width 7 height 7
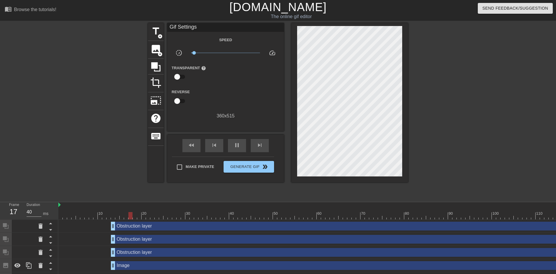
click at [182, 146] on div "fast_rewind skip_previous pause skip_next" at bounding box center [225, 146] width 95 height 22
click at [187, 145] on div "fast_rewind" at bounding box center [191, 145] width 18 height 13
click at [220, 52] on span "x0.708" at bounding box center [225, 52] width 69 height 7
drag, startPoint x: 220, startPoint y: 52, endPoint x: 226, endPoint y: 53, distance: 5.3
click at [226, 53] on span "x1.00" at bounding box center [226, 53] width 4 height 4
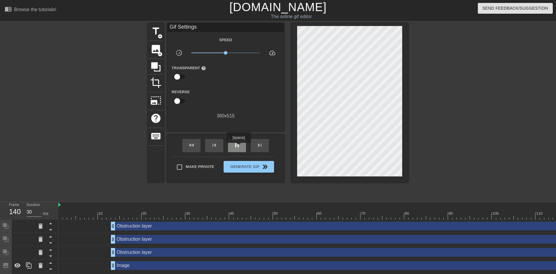
click at [238, 147] on span "pause" at bounding box center [236, 145] width 7 height 7
click at [197, 146] on div "fast_rewind" at bounding box center [191, 145] width 18 height 13
click at [237, 141] on div "play_arrow" at bounding box center [237, 145] width 18 height 13
click at [237, 141] on div "pause" at bounding box center [237, 145] width 18 height 13
click at [234, 143] on span "play_arrow" at bounding box center [236, 145] width 7 height 7
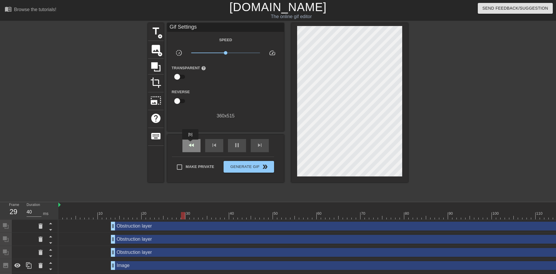
click at [191, 144] on span "fast_rewind" at bounding box center [191, 145] width 7 height 7
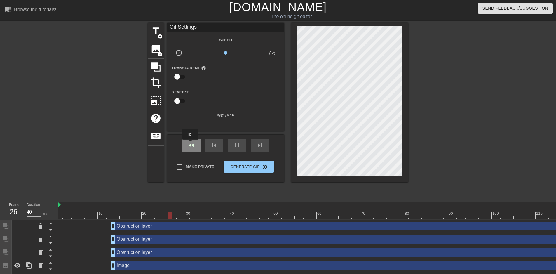
click at [191, 144] on span "fast_rewind" at bounding box center [191, 145] width 7 height 7
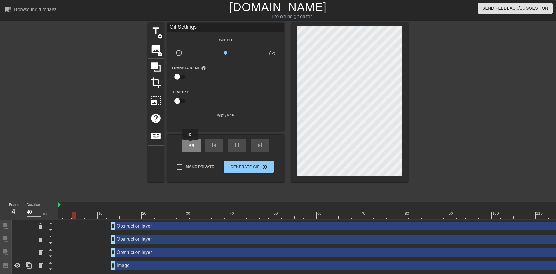
click at [191, 144] on span "fast_rewind" at bounding box center [191, 145] width 7 height 7
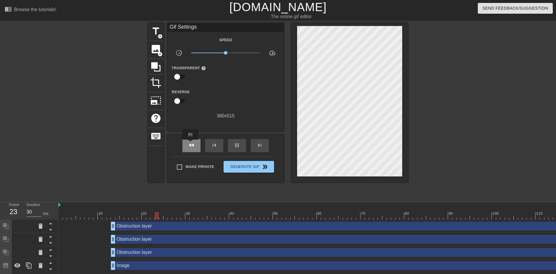
click at [191, 144] on span "fast_rewind" at bounding box center [191, 145] width 7 height 7
click at [223, 143] on div "skip_previous" at bounding box center [214, 145] width 18 height 13
click at [228, 143] on div "pause" at bounding box center [237, 145] width 18 height 13
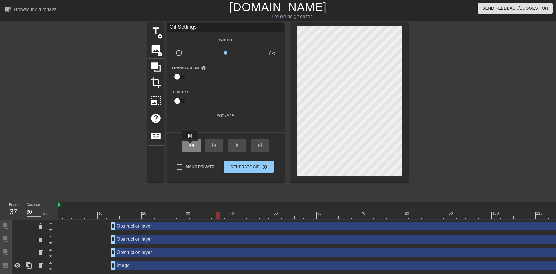
click at [190, 145] on span "fast_rewind" at bounding box center [191, 145] width 7 height 7
click at [156, 70] on icon at bounding box center [155, 66] width 9 height 9
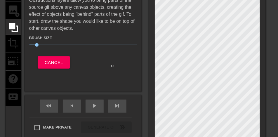
scroll to position [44, 0]
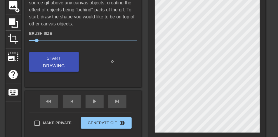
click at [124, 63] on div at bounding box center [112, 63] width 58 height 18
drag, startPoint x: 131, startPoint y: 68, endPoint x: 134, endPoint y: 74, distance: 6.0
click at [134, 74] on div "Obstruction layer Obstructions layers allow you to bring parts of the source gi…" at bounding box center [83, 33] width 117 height 108
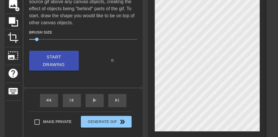
scroll to position [102, 0]
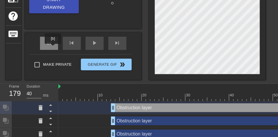
click at [53, 48] on div "fast_rewind" at bounding box center [49, 43] width 18 height 13
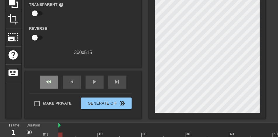
scroll to position [58, 0]
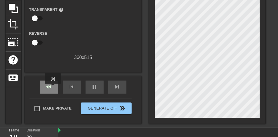
click at [53, 88] on div "fast_rewind" at bounding box center [49, 87] width 18 height 13
click at [54, 88] on div "fast_rewind" at bounding box center [49, 87] width 18 height 13
click at [54, 86] on div "fast_rewind" at bounding box center [49, 87] width 18 height 13
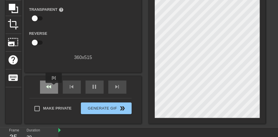
click at [54, 87] on div "fast_rewind" at bounding box center [49, 87] width 18 height 13
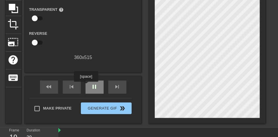
click at [93, 87] on span "pause" at bounding box center [94, 86] width 7 height 7
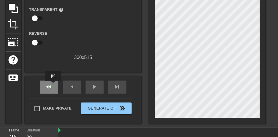
click at [53, 85] on div "fast_rewind" at bounding box center [49, 87] width 18 height 13
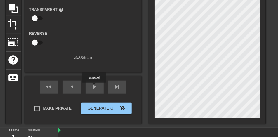
drag, startPoint x: 94, startPoint y: 87, endPoint x: 61, endPoint y: 87, distance: 32.4
click at [94, 87] on span "play_arrow" at bounding box center [94, 86] width 7 height 7
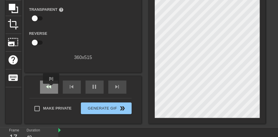
click at [51, 88] on span "fast_rewind" at bounding box center [49, 86] width 7 height 7
click at [52, 88] on span "fast_rewind" at bounding box center [49, 86] width 7 height 7
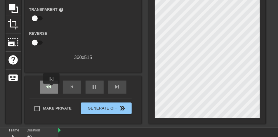
click at [52, 88] on span "fast_rewind" at bounding box center [49, 86] width 7 height 7
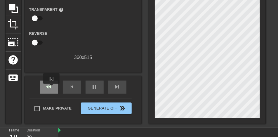
click at [52, 88] on span "fast_rewind" at bounding box center [49, 86] width 7 height 7
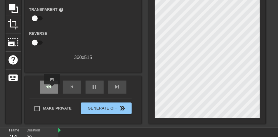
click at [52, 88] on span "fast_rewind" at bounding box center [49, 86] width 7 height 7
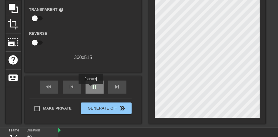
click at [90, 88] on div "pause" at bounding box center [95, 87] width 18 height 13
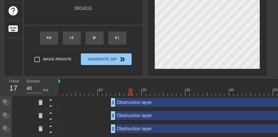
scroll to position [131, 0]
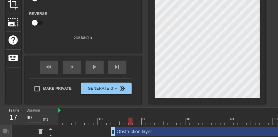
scroll to position [88, 0]
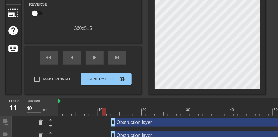
type input "30"
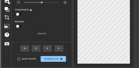
scroll to position [29, 0]
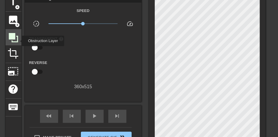
click at [18, 41] on icon at bounding box center [13, 37] width 11 height 11
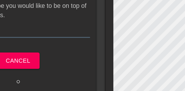
scroll to position [66, 0]
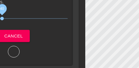
drag, startPoint x: 13, startPoint y: 19, endPoint x: -34, endPoint y: 27, distance: 48.7
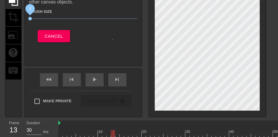
click at [30, 17] on span "2" at bounding box center [30, 19] width 4 height 4
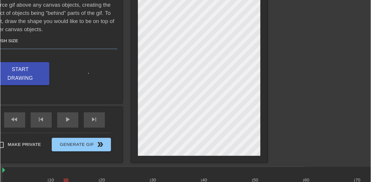
scroll to position [42, 57]
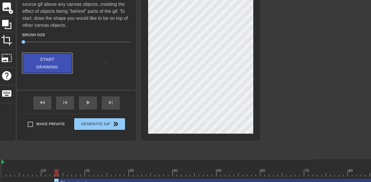
click at [53, 65] on span "Start Drawing" at bounding box center [47, 63] width 36 height 15
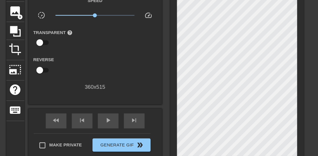
scroll to position [39, 0]
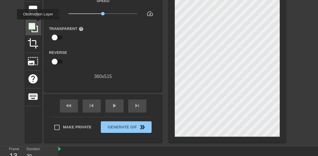
click at [38, 24] on icon at bounding box center [33, 27] width 11 height 11
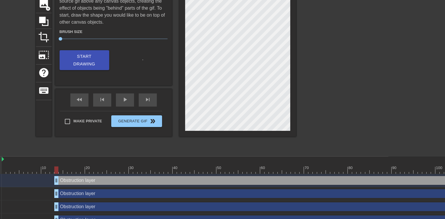
scroll to position [38, 57]
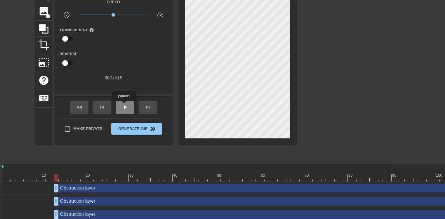
click at [124, 105] on span "play_arrow" at bounding box center [124, 107] width 7 height 7
click at [78, 104] on span "fast_rewind" at bounding box center [79, 107] width 7 height 7
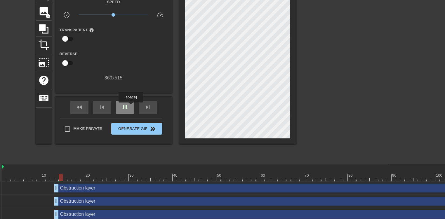
click at [128, 107] on div "pause" at bounding box center [125, 107] width 18 height 13
click at [123, 109] on span "play_arrow" at bounding box center [124, 107] width 7 height 7
click at [123, 109] on span "pause" at bounding box center [124, 107] width 7 height 7
click at [123, 109] on span "play_arrow" at bounding box center [124, 107] width 7 height 7
click at [123, 109] on span "pause" at bounding box center [124, 107] width 7 height 7
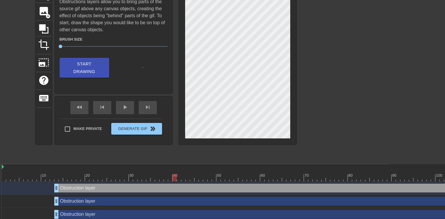
drag, startPoint x: 80, startPoint y: 187, endPoint x: 175, endPoint y: 175, distance: 95.7
drag, startPoint x: 124, startPoint y: 183, endPoint x: 124, endPoint y: 188, distance: 4.7
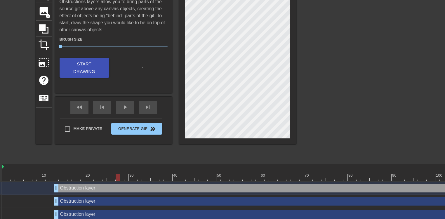
drag, startPoint x: 124, startPoint y: 188, endPoint x: 108, endPoint y: 176, distance: 19.6
drag, startPoint x: 97, startPoint y: 188, endPoint x: 87, endPoint y: 185, distance: 10.2
drag, startPoint x: 87, startPoint y: 185, endPoint x: 77, endPoint y: 166, distance: 21.4
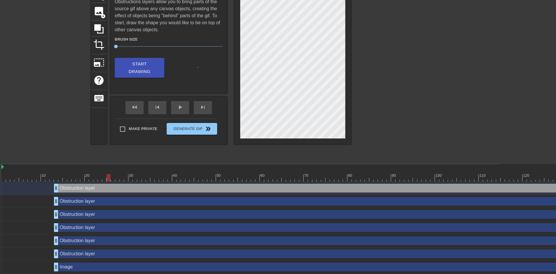
scroll to position [118, 57]
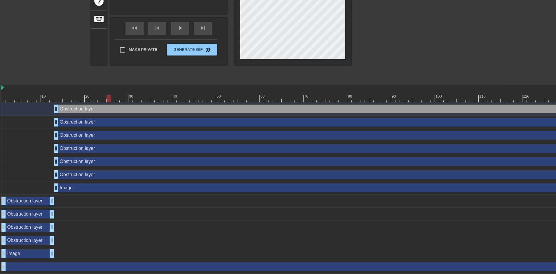
drag, startPoint x: 35, startPoint y: 201, endPoint x: 91, endPoint y: 222, distance: 59.5
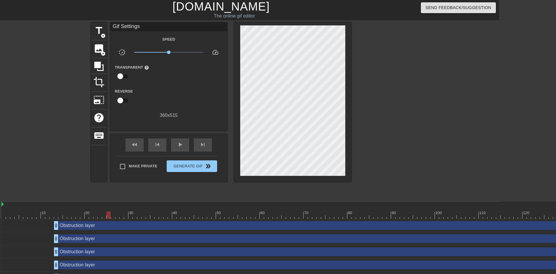
scroll to position [0, 57]
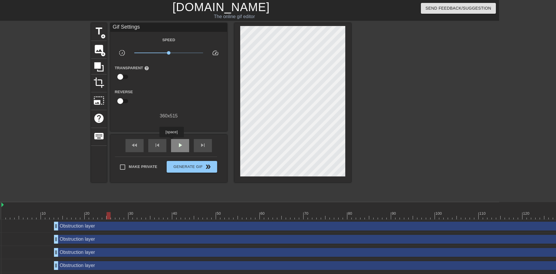
click at [171, 141] on div "play_arrow" at bounding box center [180, 145] width 18 height 13
drag, startPoint x: 152, startPoint y: 52, endPoint x: 143, endPoint y: 53, distance: 9.7
click at [143, 53] on span "x0.178" at bounding box center [168, 52] width 69 height 7
click at [133, 140] on div "fast_rewind" at bounding box center [134, 145] width 18 height 13
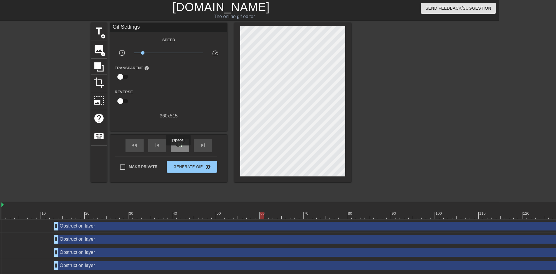
click at [178, 149] on div "pause" at bounding box center [180, 145] width 18 height 13
click at [178, 149] on div "play_arrow" at bounding box center [180, 145] width 18 height 13
click at [178, 149] on div "pause" at bounding box center [180, 145] width 18 height 13
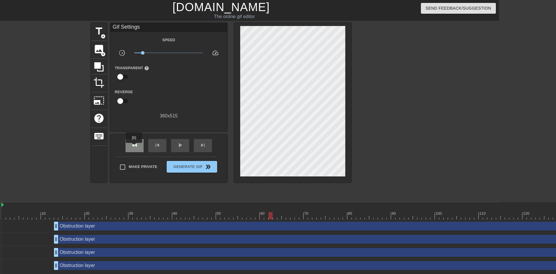
click at [134, 147] on span "fast_rewind" at bounding box center [134, 145] width 7 height 7
click at [135, 148] on span "fast_rewind" at bounding box center [134, 145] width 7 height 7
click at [132, 141] on div "fast_rewind" at bounding box center [134, 145] width 18 height 13
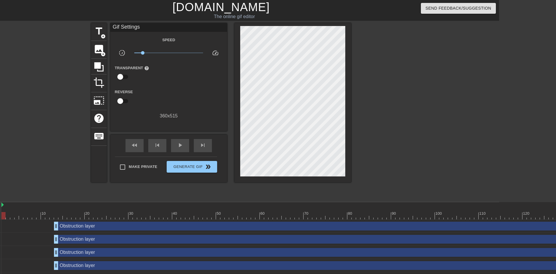
click at [141, 147] on div "fast_rewind" at bounding box center [134, 145] width 18 height 13
click at [134, 147] on span "fast_rewind" at bounding box center [134, 145] width 7 height 7
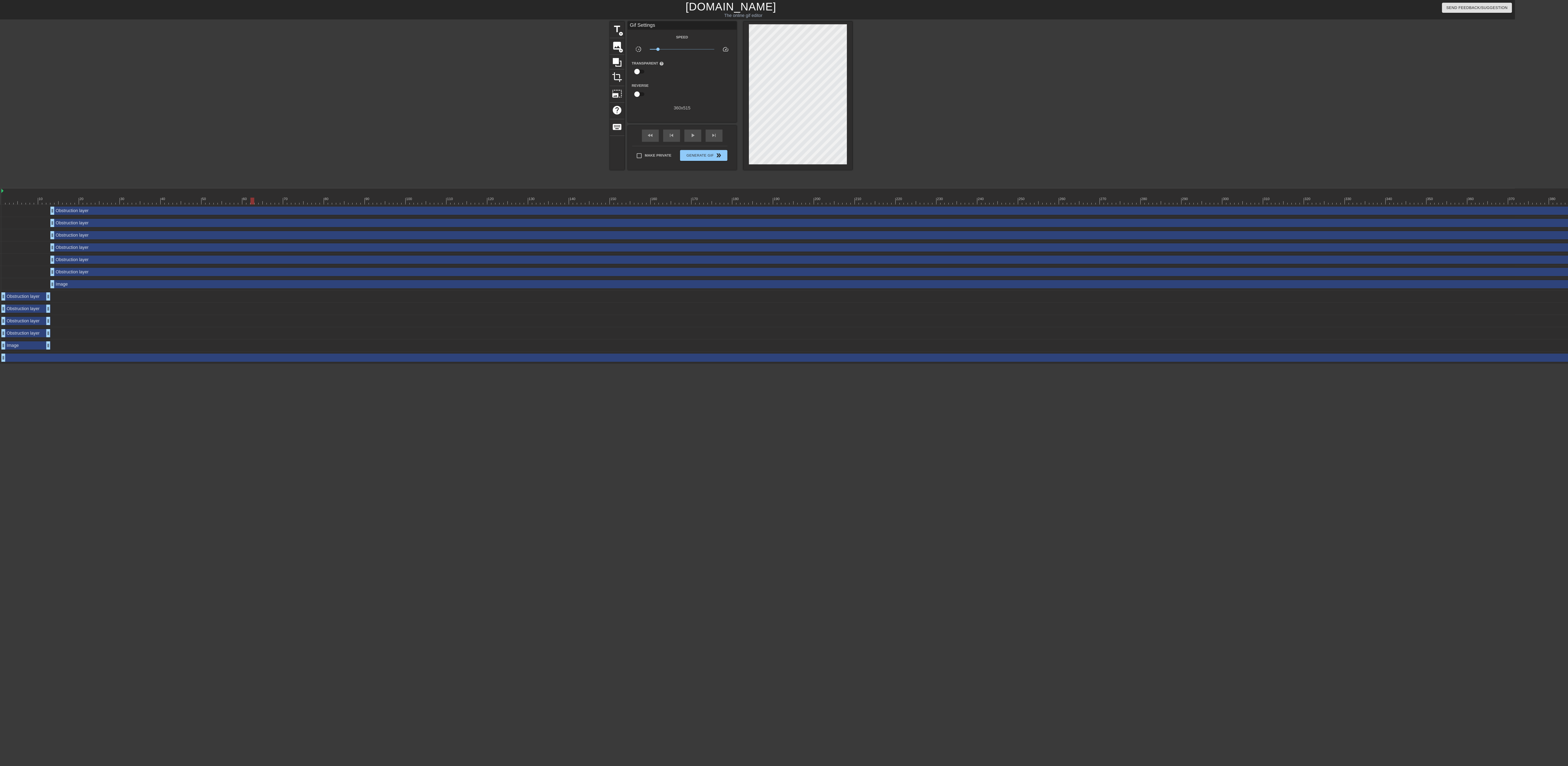
scroll to position [0, 3]
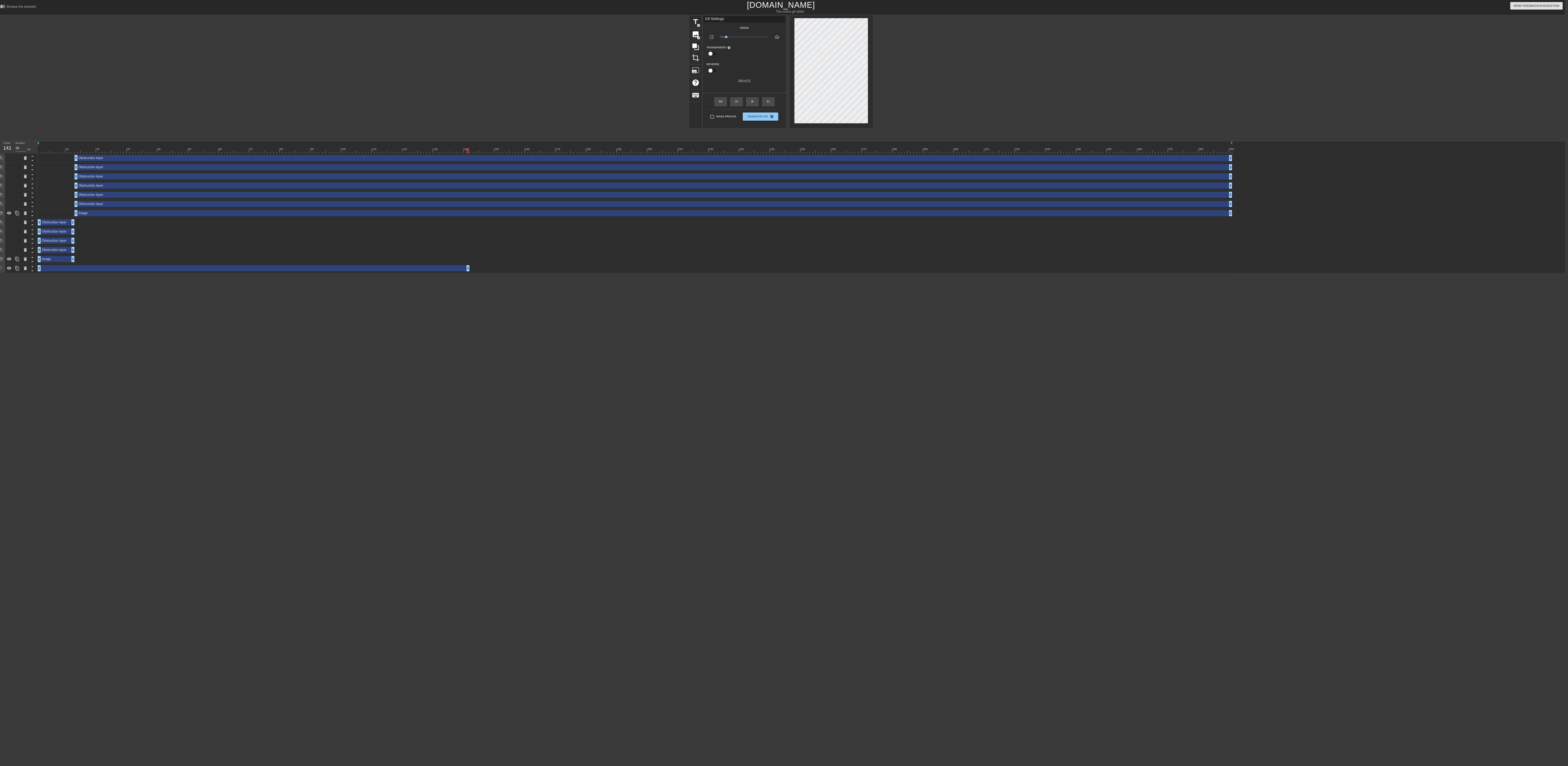
drag, startPoint x: 1231, startPoint y: 268, endPoint x: 469, endPoint y: 250, distance: 762.2
click at [389, 191] on div "Obstruction layer drag_handle drag_handle Obstruction layer drag_handle drag_ha…" at bounding box center [801, 213] width 1527 height 120
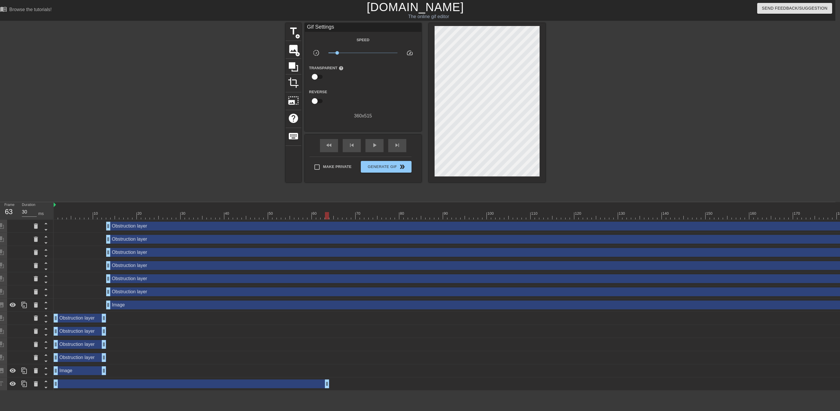
drag, startPoint x: 668, startPoint y: 386, endPoint x: 326, endPoint y: 350, distance: 343.9
click at [326, 273] on div "Obstruction layer drag_handle drag_handle Obstruction layer drag_handle drag_ha…" at bounding box center [445, 304] width 782 height 171
click at [369, 149] on div "play_arrow" at bounding box center [375, 145] width 18 height 13
click at [371, 144] on span "pause" at bounding box center [374, 145] width 7 height 7
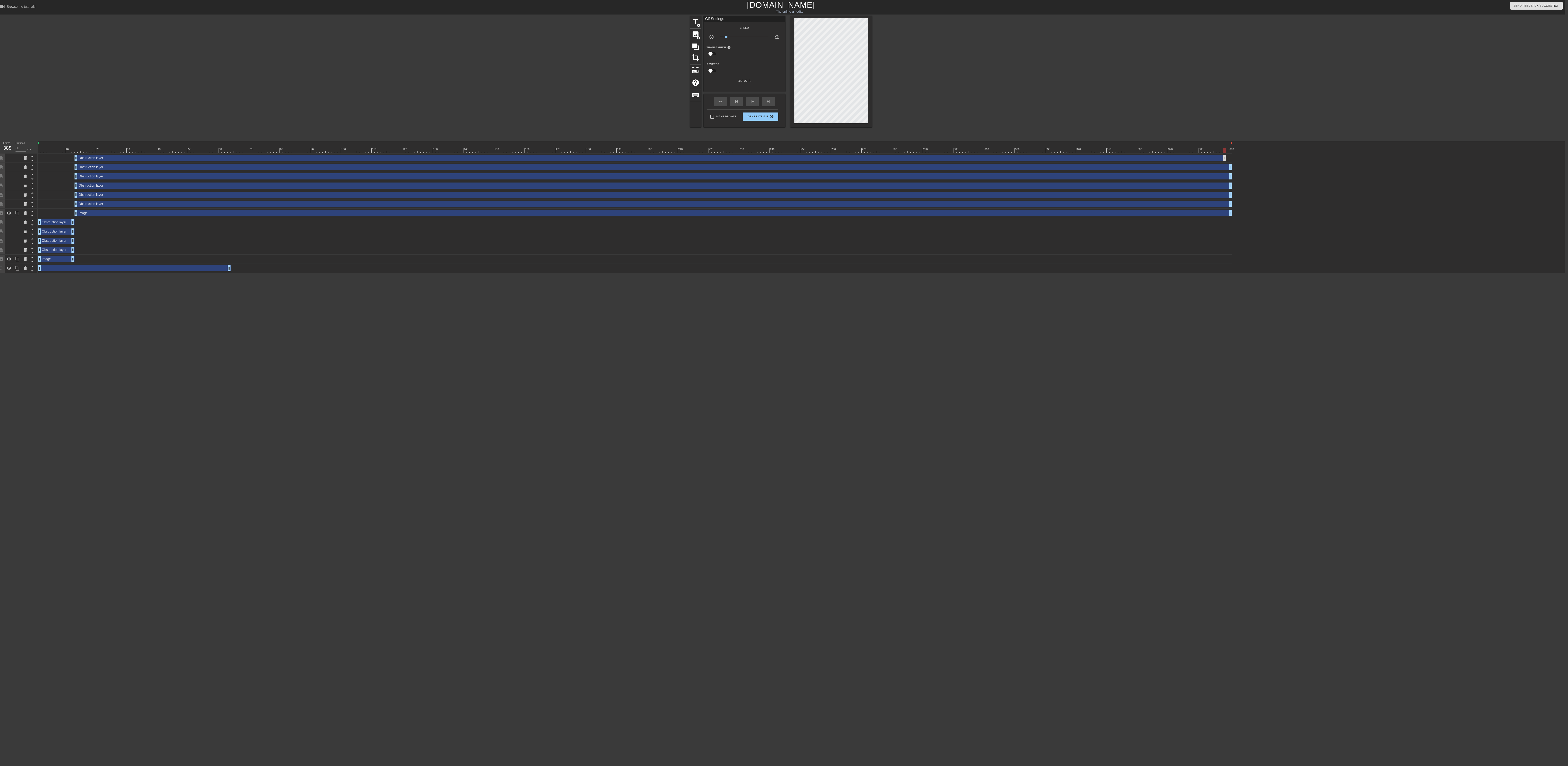
drag, startPoint x: 1229, startPoint y: 158, endPoint x: 1227, endPoint y: 157, distance: 2.2
drag, startPoint x: 1227, startPoint y: 151, endPoint x: 1080, endPoint y: 153, distance: 147.0
click at [389, 153] on div at bounding box center [1080, 150] width 3 height 5
drag, startPoint x: 1229, startPoint y: 158, endPoint x: 800, endPoint y: 267, distance: 442.6
click at [389, 191] on div "Obstruction layer drag_handle drag_handle Obstruction layer drag_handle drag_ha…" at bounding box center [801, 213] width 1527 height 120
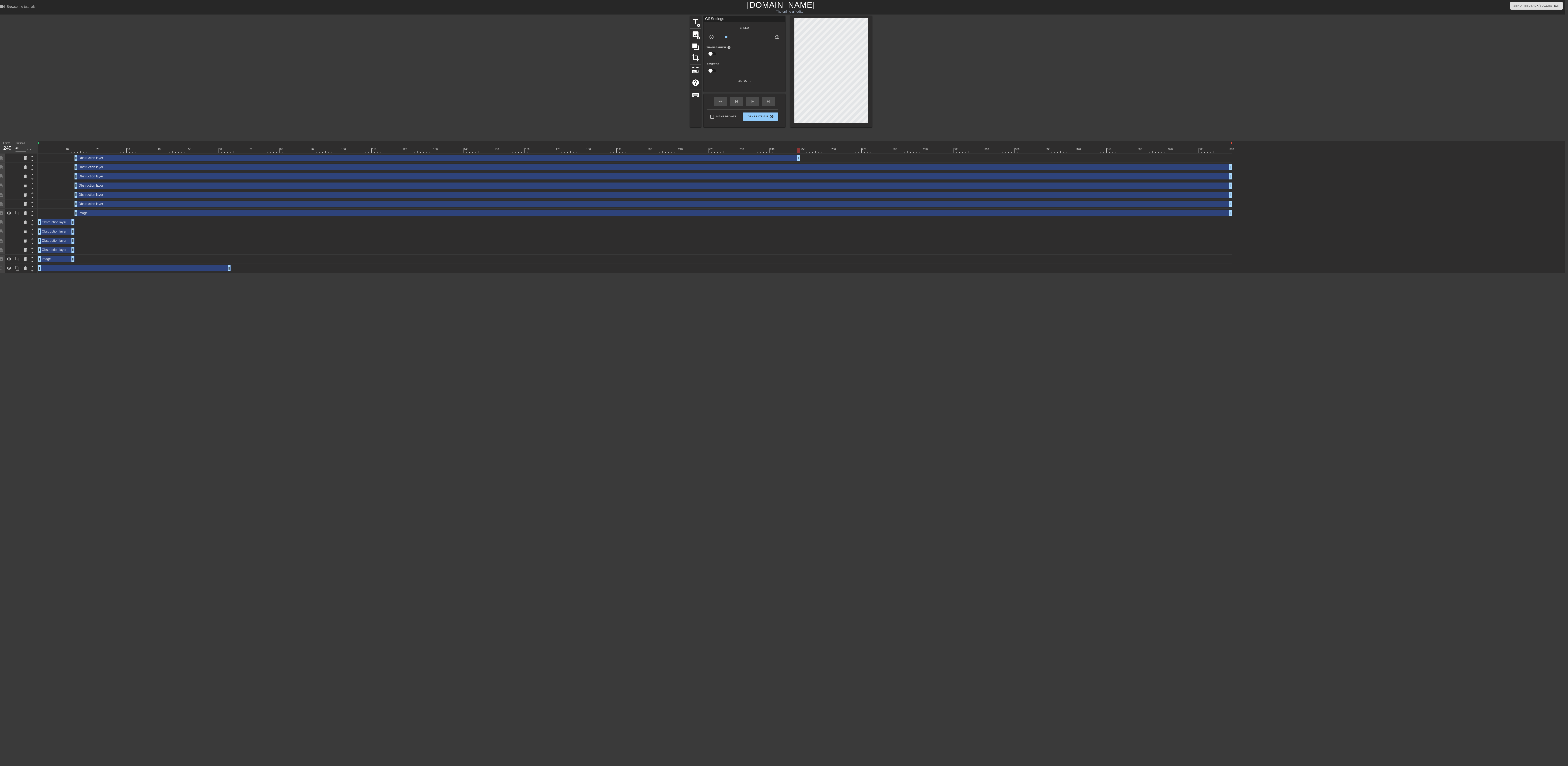
click at [226, 191] on html "menu_book Browse the tutorials! [DOMAIN_NAME] The online gif editor Send Feedba…" at bounding box center [781, 136] width 1568 height 273
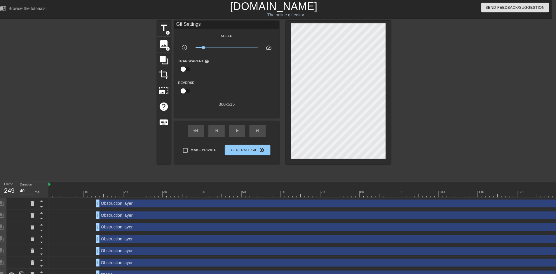
scroll to position [0, 5]
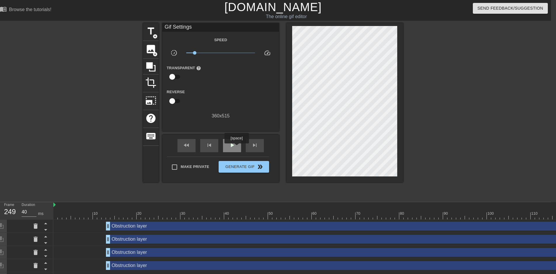
click at [236, 147] on div "play_arrow" at bounding box center [232, 145] width 18 height 13
click at [182, 142] on div "fast_rewind" at bounding box center [186, 145] width 18 height 13
drag, startPoint x: 290, startPoint y: 91, endPoint x: 213, endPoint y: 50, distance: 86.9
click at [213, 49] on span "x0.178" at bounding box center [220, 52] width 69 height 7
drag, startPoint x: 215, startPoint y: 52, endPoint x: 221, endPoint y: 52, distance: 5.8
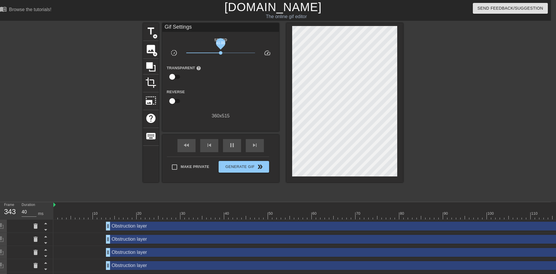
click at [221, 52] on span "x1.00" at bounding box center [221, 53] width 4 height 4
drag, startPoint x: 251, startPoint y: 165, endPoint x: 250, endPoint y: 181, distance: 15.9
click at [250, 181] on div "fast_rewind skip_previous pause skip_next Make Private Generate Gif double_arrow" at bounding box center [220, 159] width 117 height 48
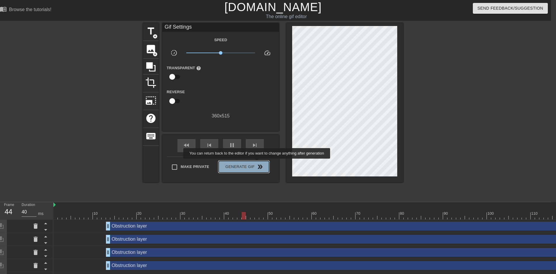
type input "30"
click at [257, 163] on button "Generate Gif double_arrow" at bounding box center [244, 167] width 50 height 12
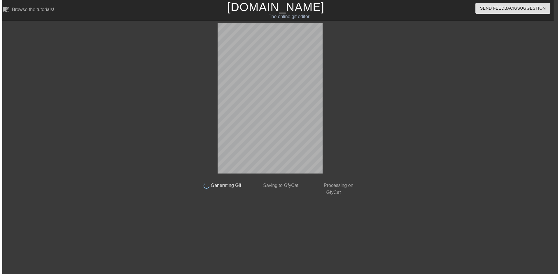
scroll to position [0, 4]
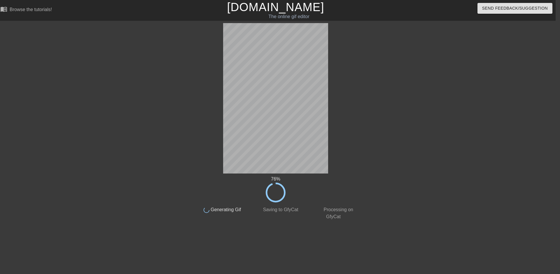
click at [412, 168] on div at bounding box center [409, 110] width 88 height 175
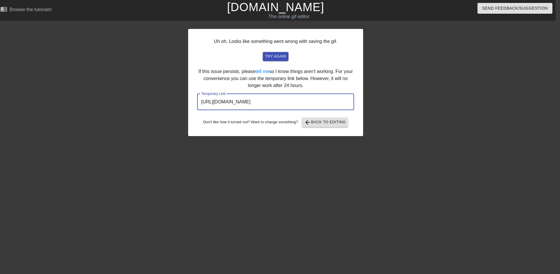
drag, startPoint x: 324, startPoint y: 103, endPoint x: 189, endPoint y: 105, distance: 135.1
click at [189, 105] on div "Uh oh. Looks like something went wrong with saving the gif. try again If this i…" at bounding box center [275, 82] width 175 height 107
click at [339, 126] on button "arrow_back Back to Editing" at bounding box center [325, 122] width 46 height 9
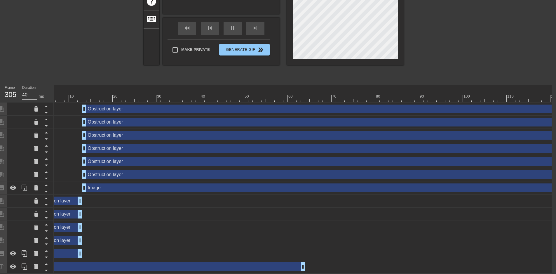
scroll to position [0, 0]
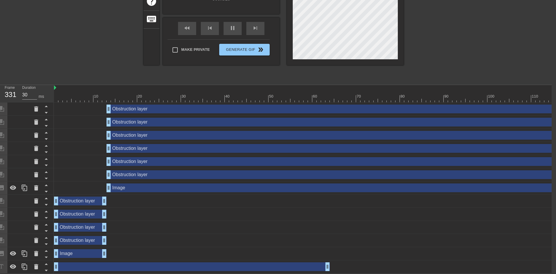
click at [298, 264] on div "drag_handle drag_handle" at bounding box center [192, 266] width 276 height 9
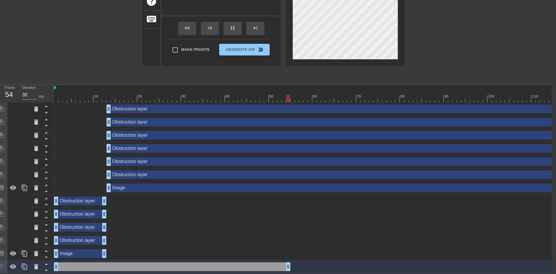
scroll to position [121, 4]
drag, startPoint x: 326, startPoint y: 261, endPoint x: 209, endPoint y: 250, distance: 117.5
click at [209, 250] on div "Obstruction layer drag_handle drag_handle Obstruction layer drag_handle drag_ha…" at bounding box center [303, 187] width 498 height 171
click at [16, 263] on icon at bounding box center [13, 266] width 7 height 7
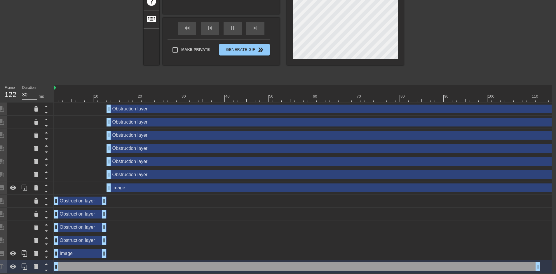
drag, startPoint x: 210, startPoint y: 264, endPoint x: 539, endPoint y: 213, distance: 332.8
click at [539, 213] on div "Obstruction layer drag_handle drag_handle Obstruction layer drag_handle drag_ha…" at bounding box center [303, 187] width 498 height 171
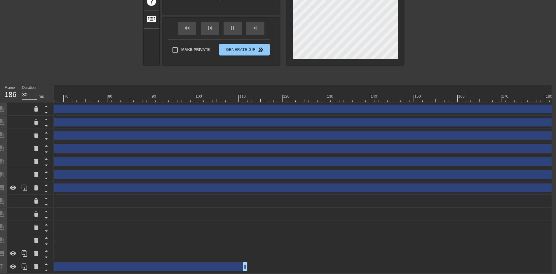
scroll to position [0, 300]
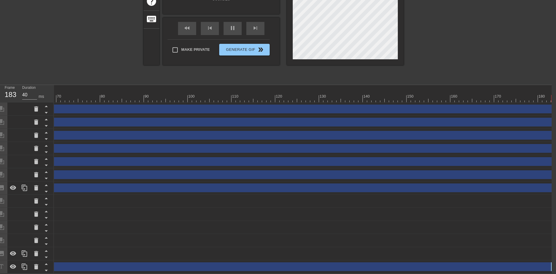
drag, startPoint x: 237, startPoint y: 263, endPoint x: 560, endPoint y: 230, distance: 325.0
click at [552, 230] on html "menu_book Browse the tutorials! [DOMAIN_NAME] The online gif editor Send Feedba…" at bounding box center [274, 78] width 556 height 390
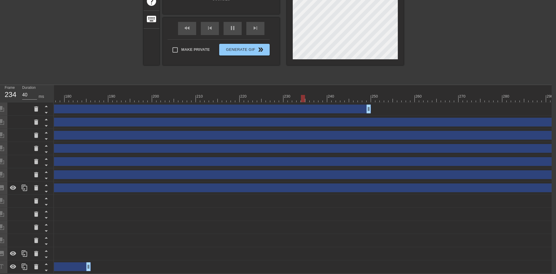
scroll to position [0, 768]
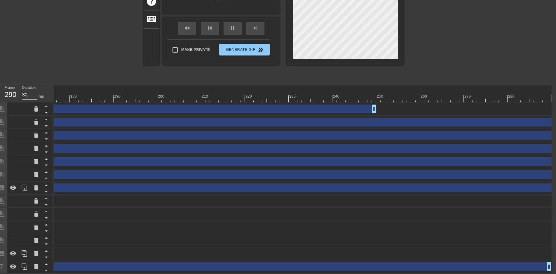
drag, startPoint x: 93, startPoint y: 262, endPoint x: 560, endPoint y: 228, distance: 468.7
click at [552, 228] on html "menu_book Browse the tutorials! [DOMAIN_NAME] The online gif editor Send Feedba…" at bounding box center [274, 78] width 556 height 390
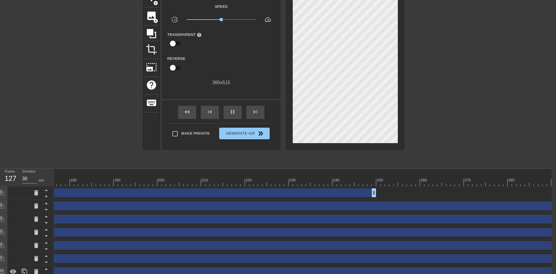
scroll to position [4, 4]
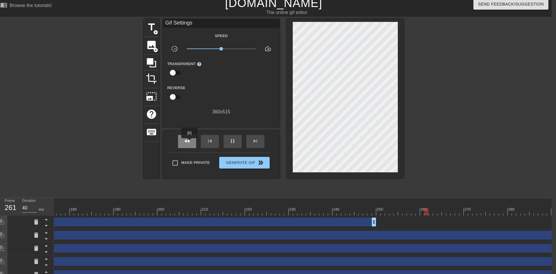
click at [190, 142] on span "fast_rewind" at bounding box center [187, 140] width 7 height 7
click at [225, 139] on div "pause" at bounding box center [233, 141] width 18 height 13
click at [189, 140] on span "fast_rewind" at bounding box center [187, 140] width 7 height 7
click at [250, 140] on div "skip_next" at bounding box center [255, 141] width 18 height 13
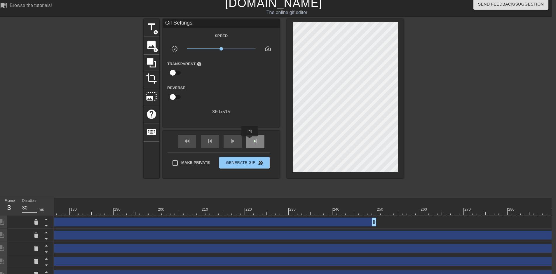
click at [250, 141] on div "skip_next" at bounding box center [255, 141] width 18 height 13
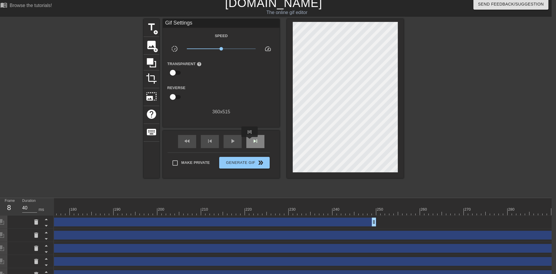
click at [250, 141] on div "skip_next" at bounding box center [255, 141] width 18 height 13
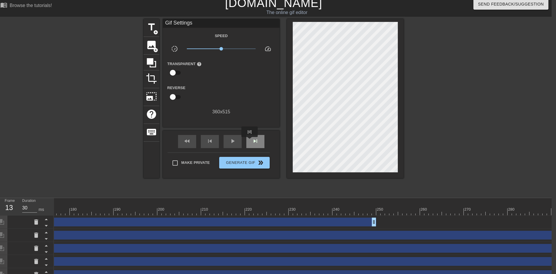
click at [250, 141] on div "skip_next" at bounding box center [255, 141] width 18 height 13
type input "40"
